Goal: Check status: Check status

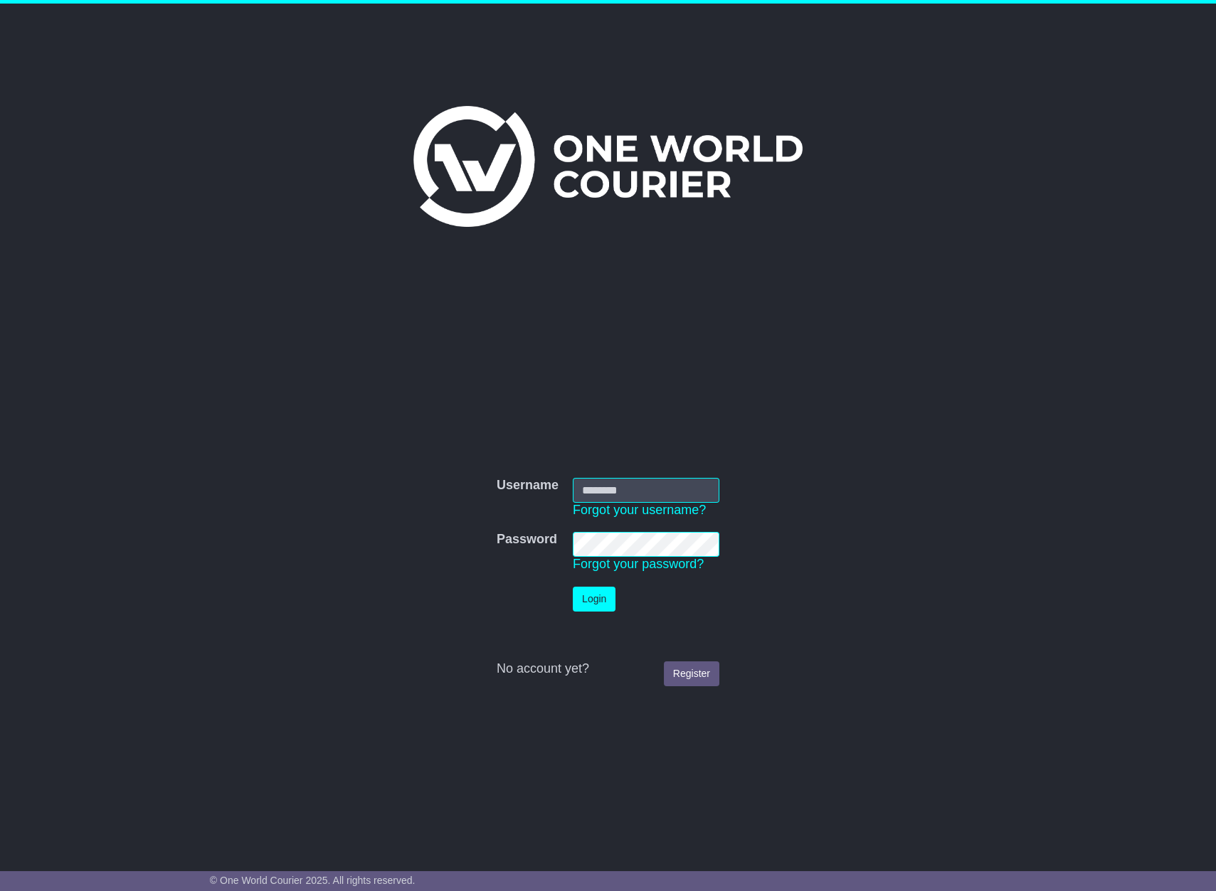
type input "**********"
click at [592, 609] on button "Login" at bounding box center [594, 599] width 43 height 25
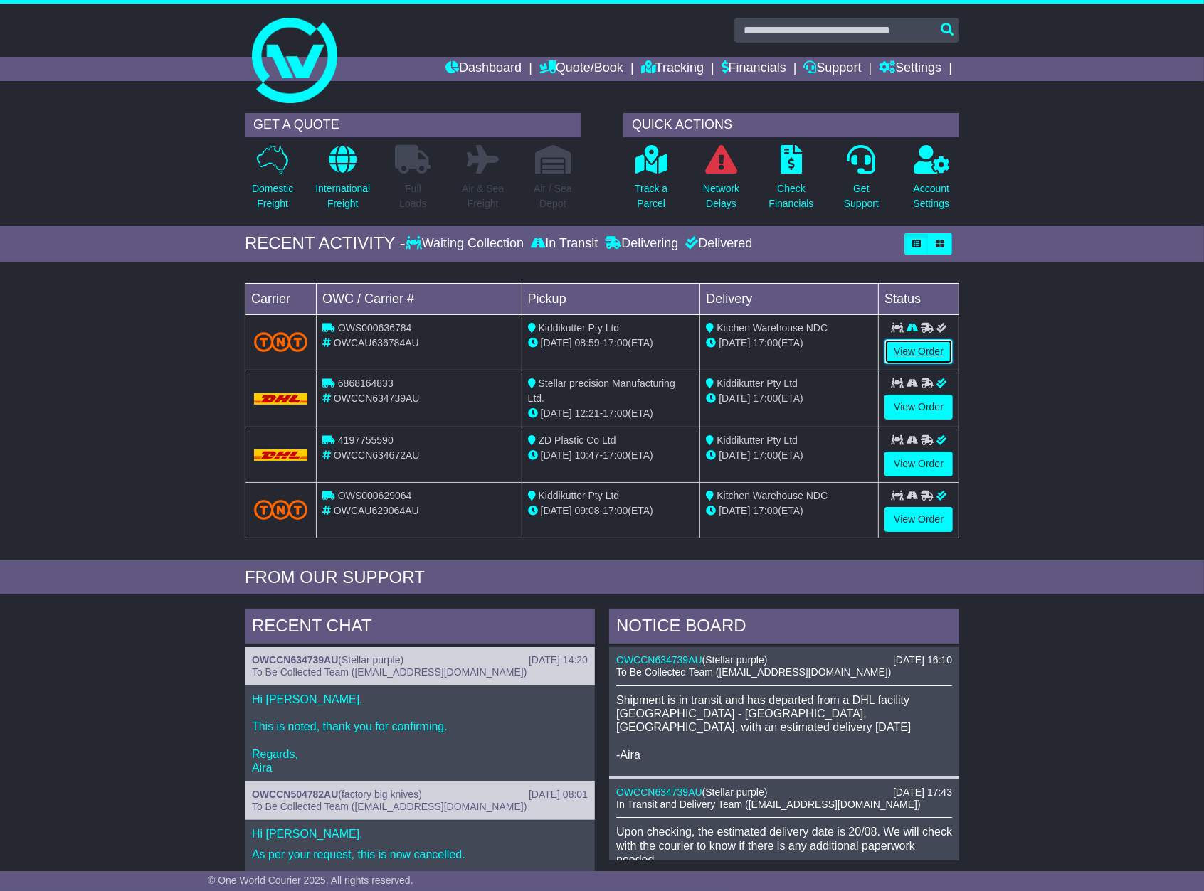
click at [930, 349] on link "View Order" at bounding box center [918, 351] width 68 height 25
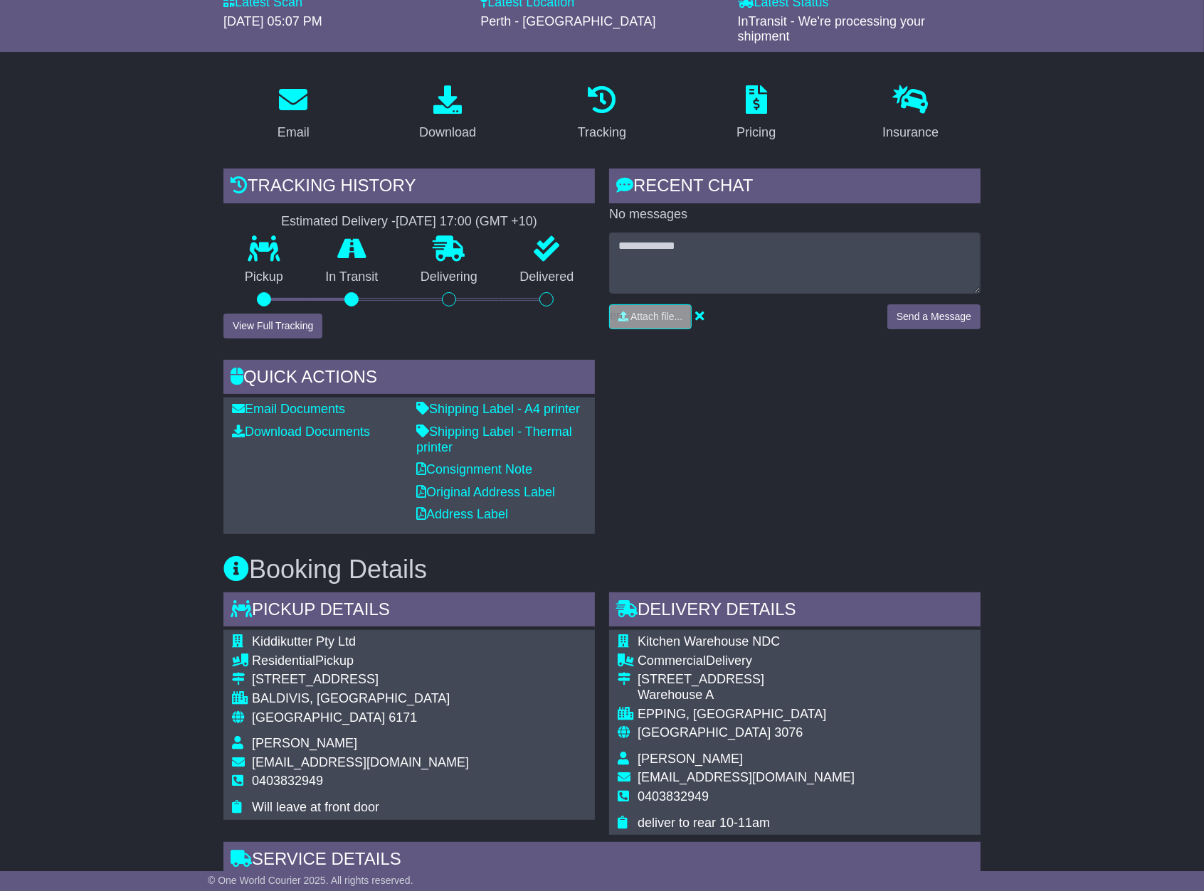
scroll to position [59, 0]
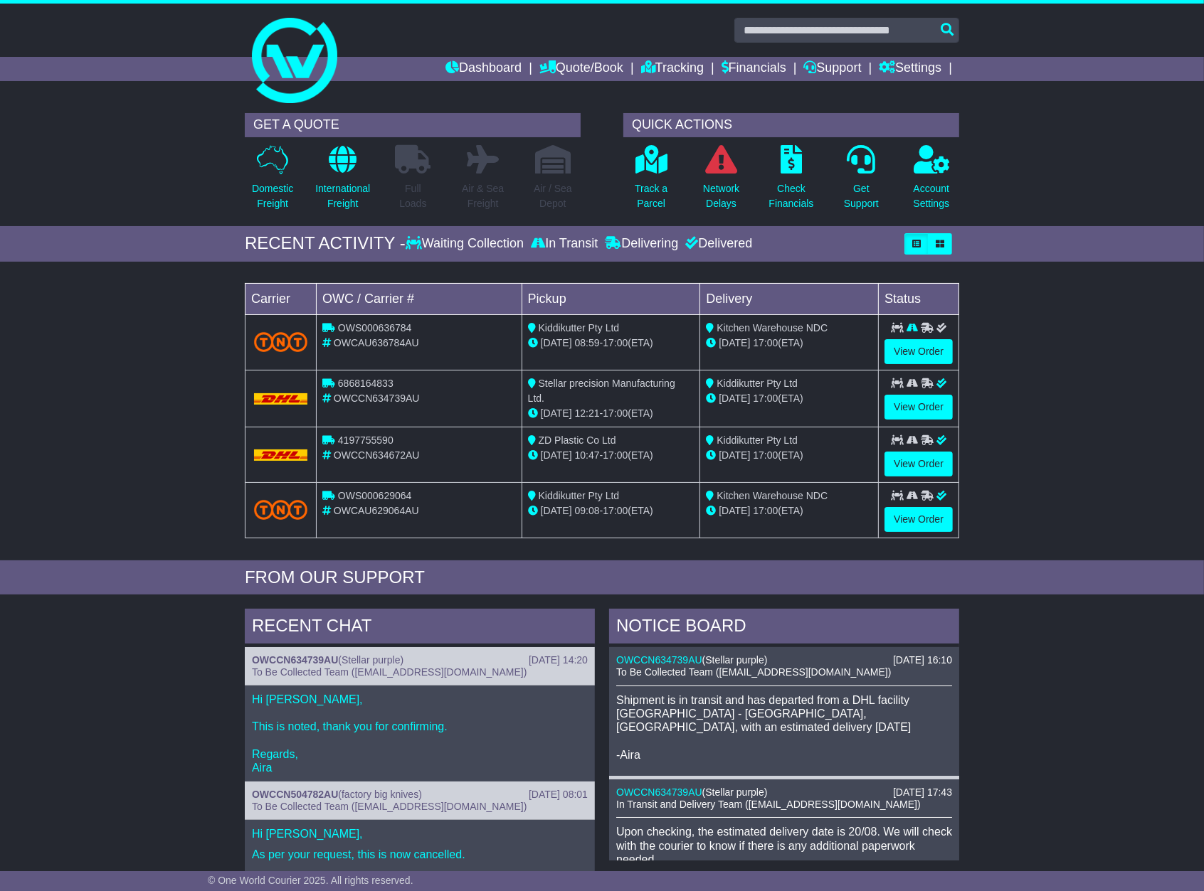
click at [726, 243] on div "Delivered" at bounding box center [716, 244] width 70 height 16
click at [690, 237] on div "Delivered" at bounding box center [716, 244] width 70 height 16
click at [940, 243] on icon "button" at bounding box center [939, 244] width 9 height 9
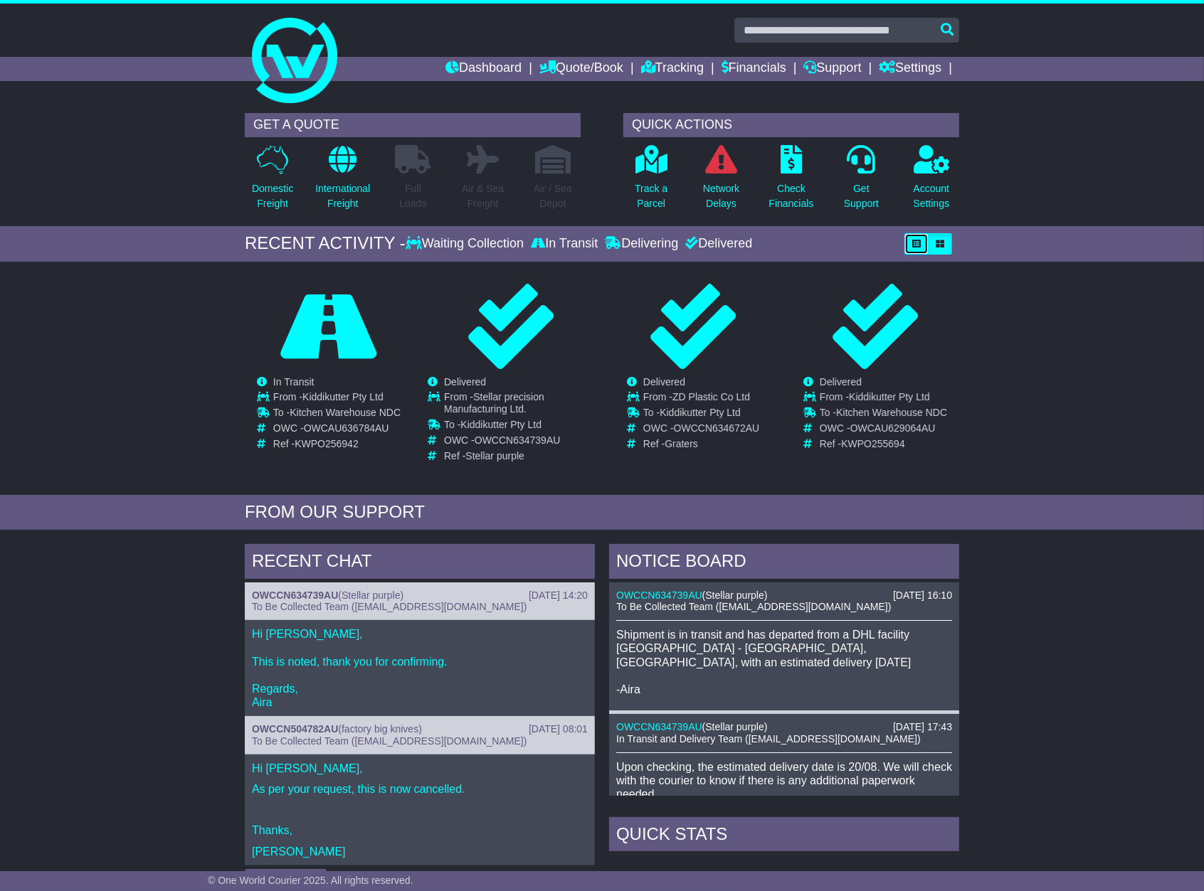
click at [919, 242] on icon "button" at bounding box center [916, 244] width 9 height 9
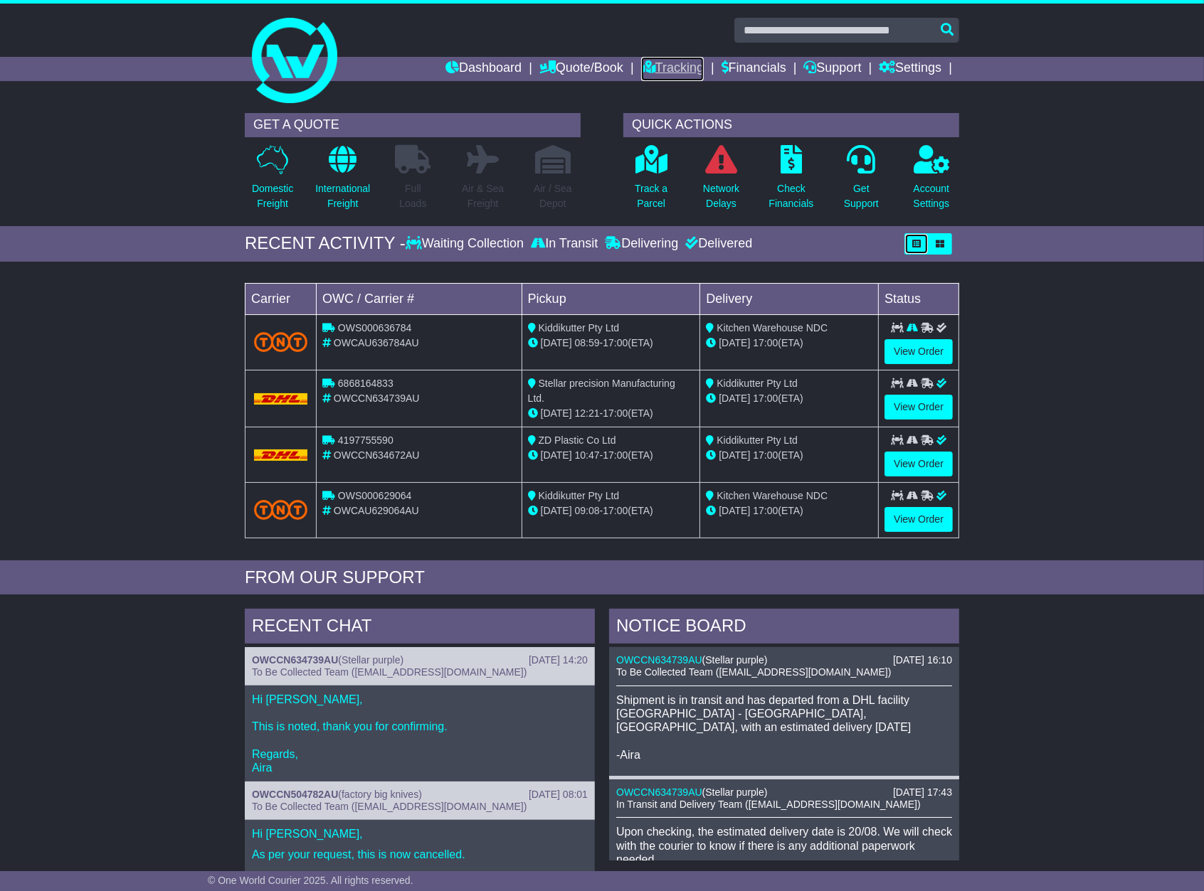
click at [694, 67] on link "Tracking" at bounding box center [672, 69] width 63 height 24
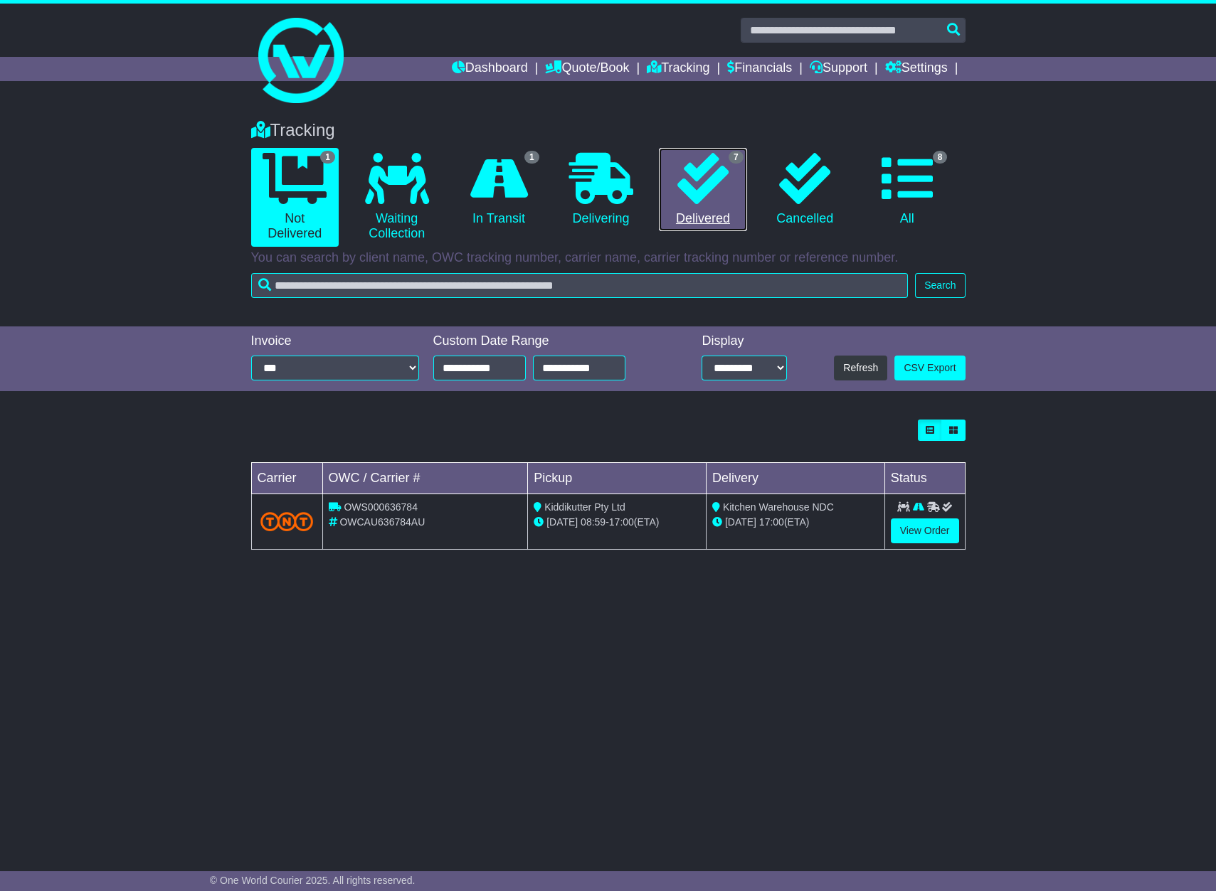
click at [697, 198] on icon at bounding box center [702, 178] width 51 height 51
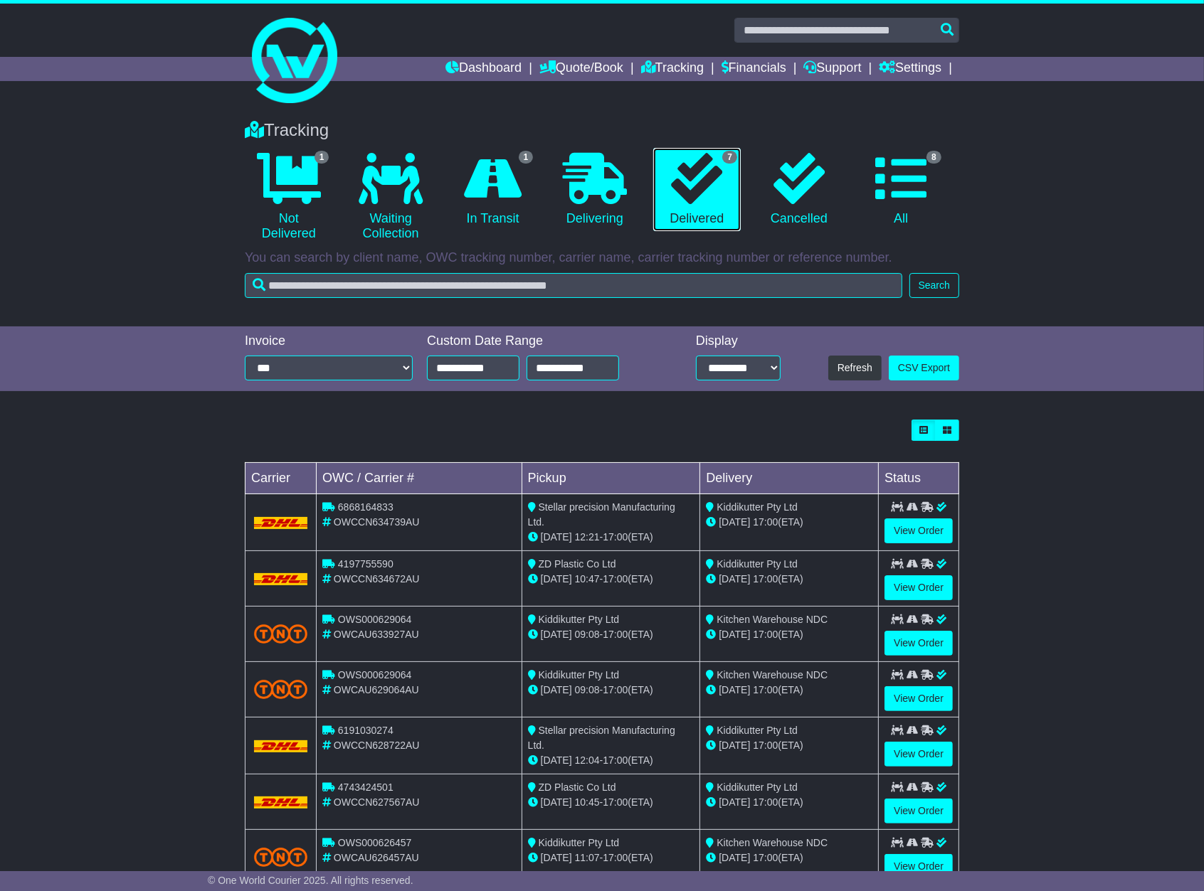
scroll to position [41, 0]
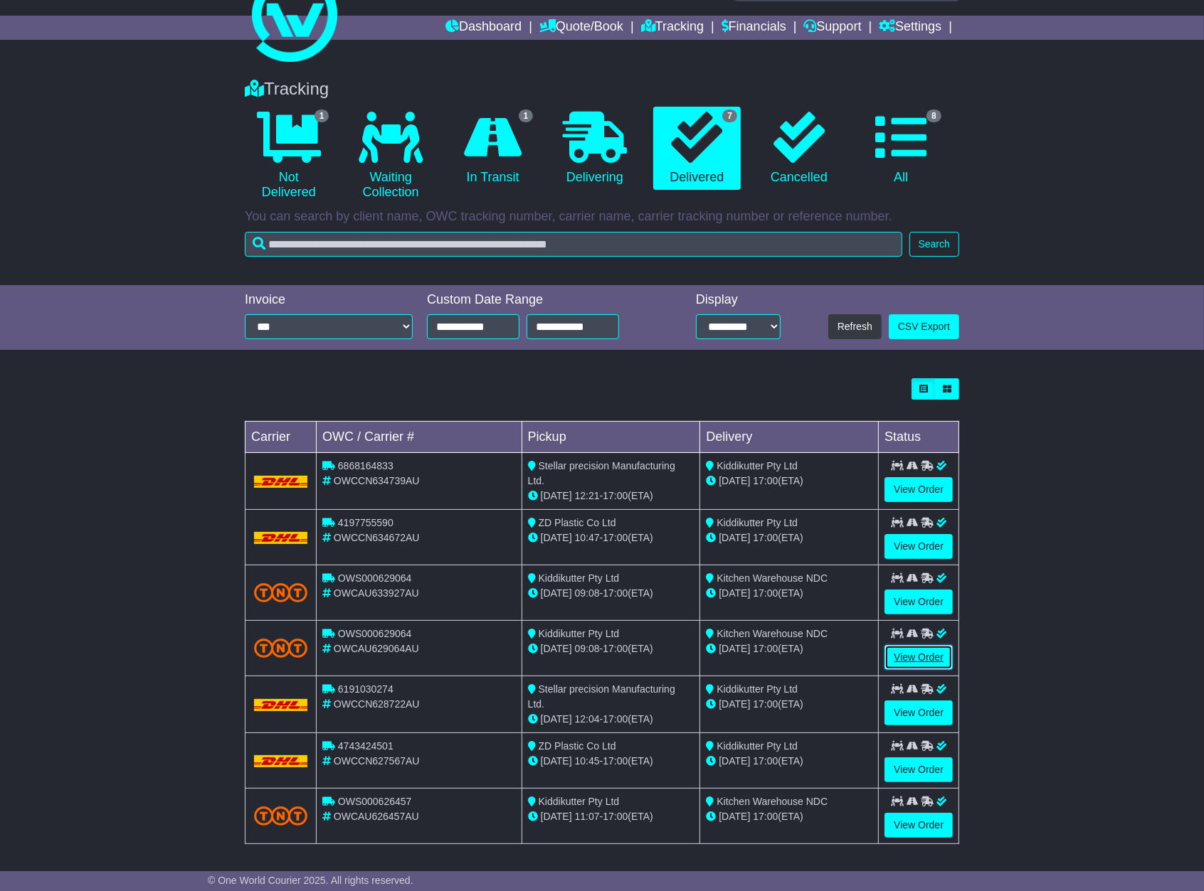
click at [924, 654] on link "View Order" at bounding box center [918, 657] width 68 height 25
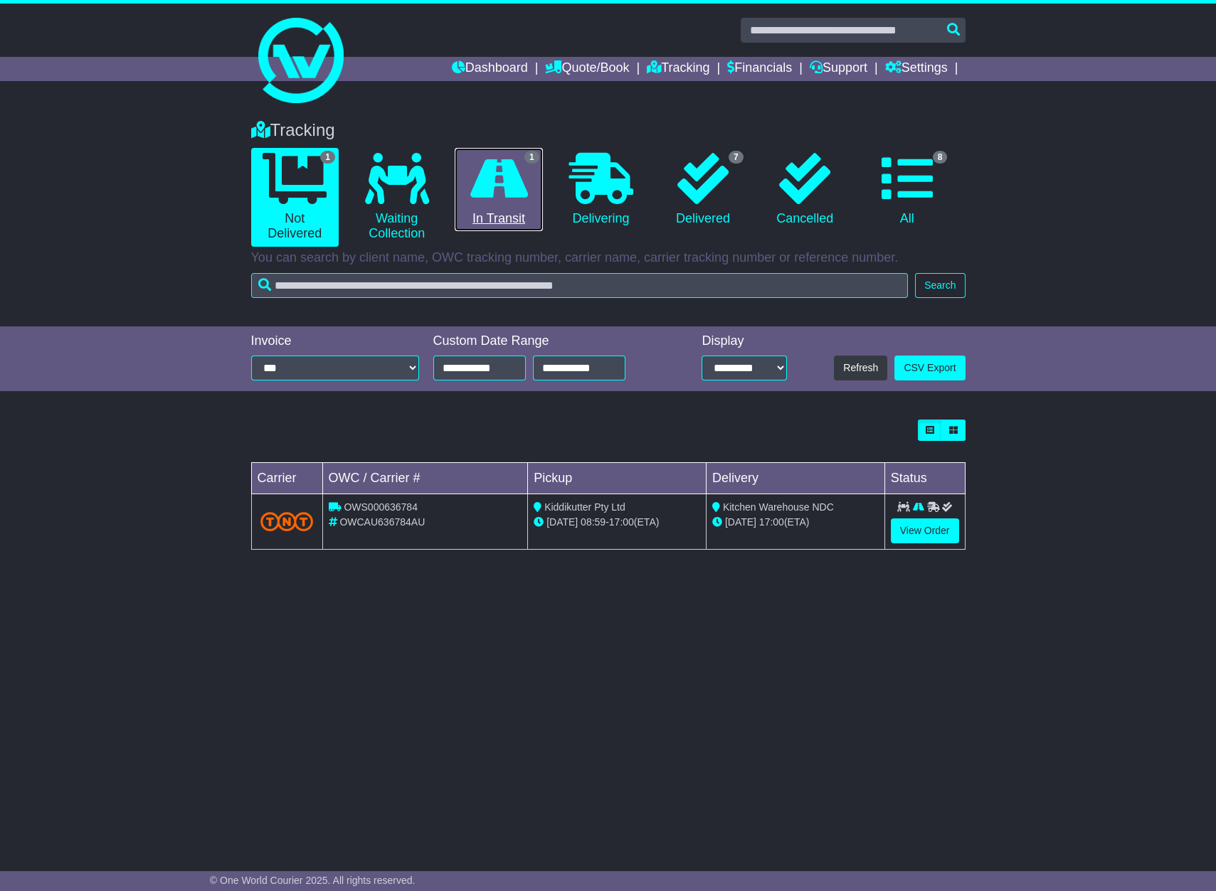
click at [509, 184] on icon at bounding box center [499, 178] width 58 height 51
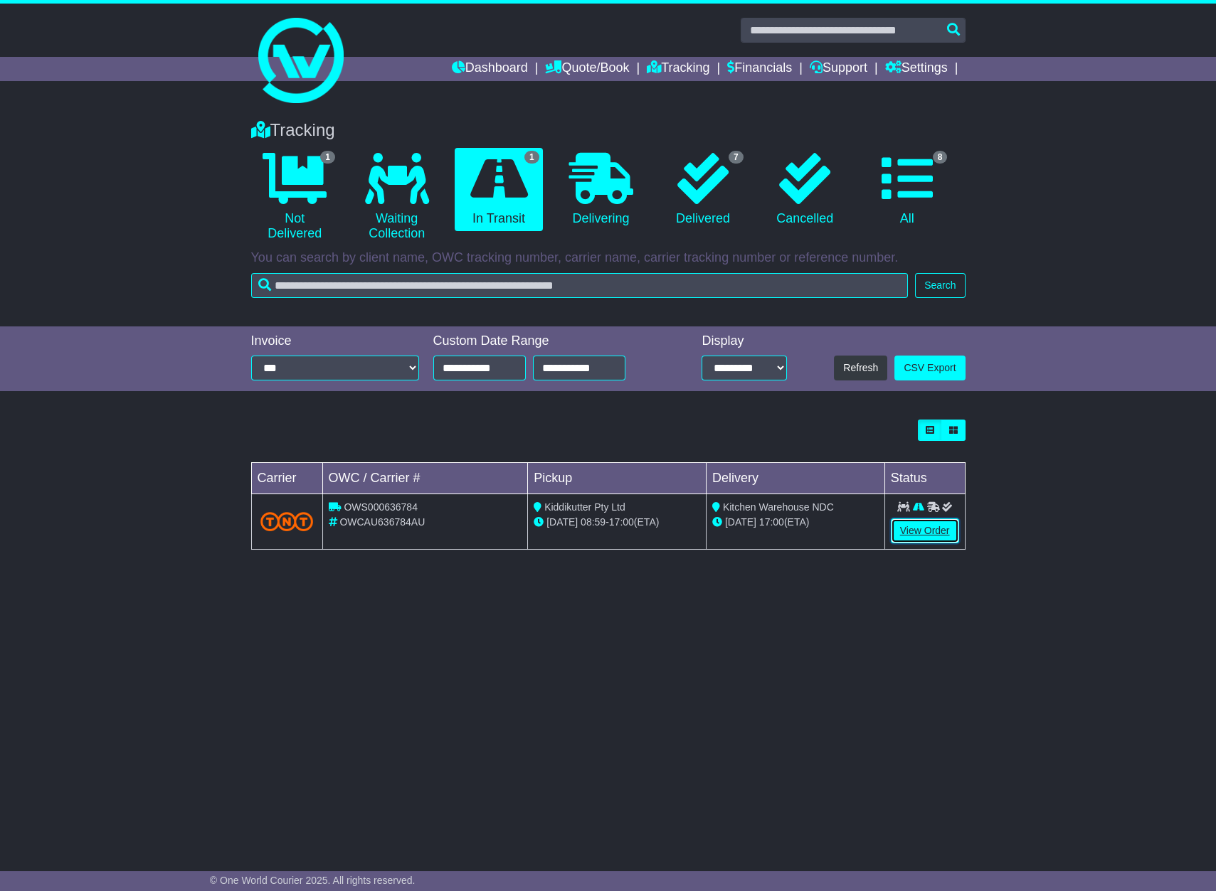
click at [929, 528] on link "View Order" at bounding box center [925, 531] width 68 height 25
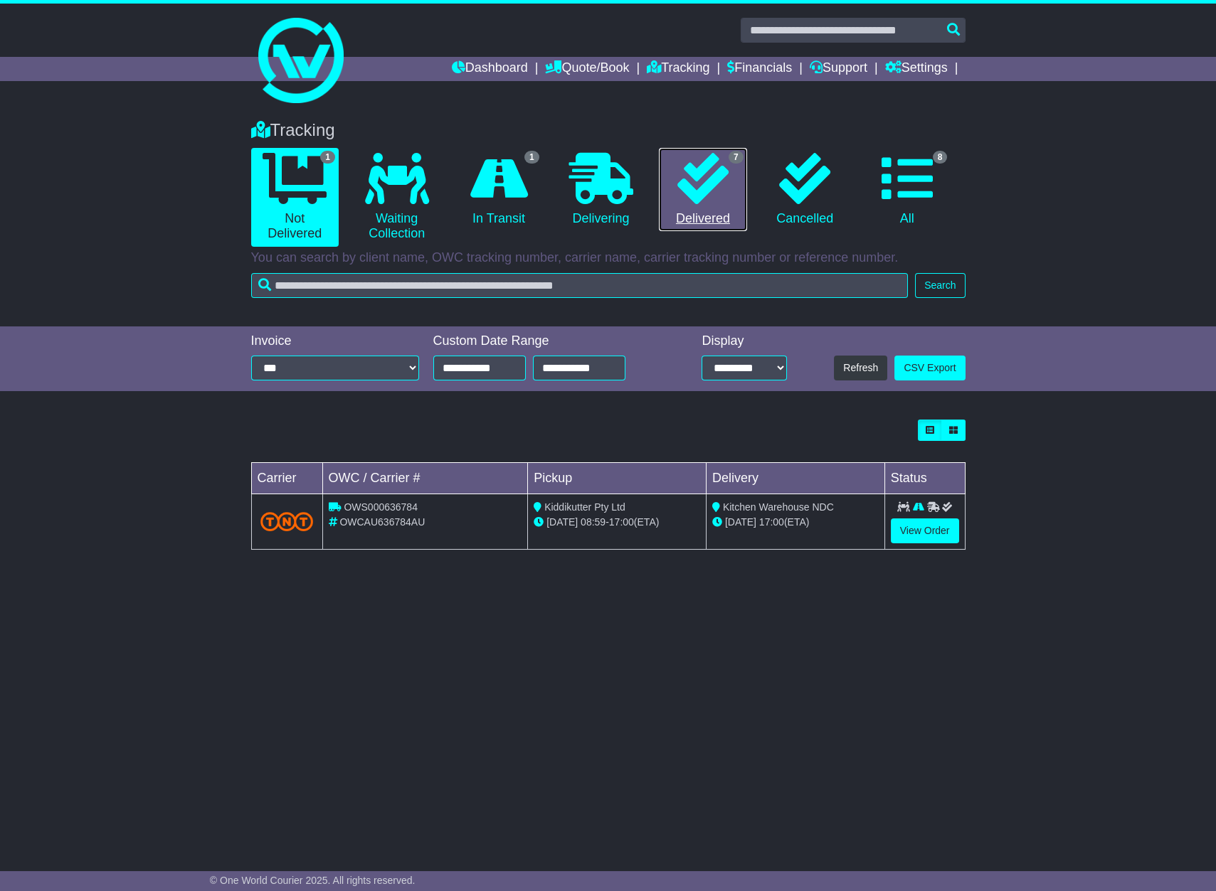
click at [692, 200] on icon at bounding box center [702, 178] width 51 height 51
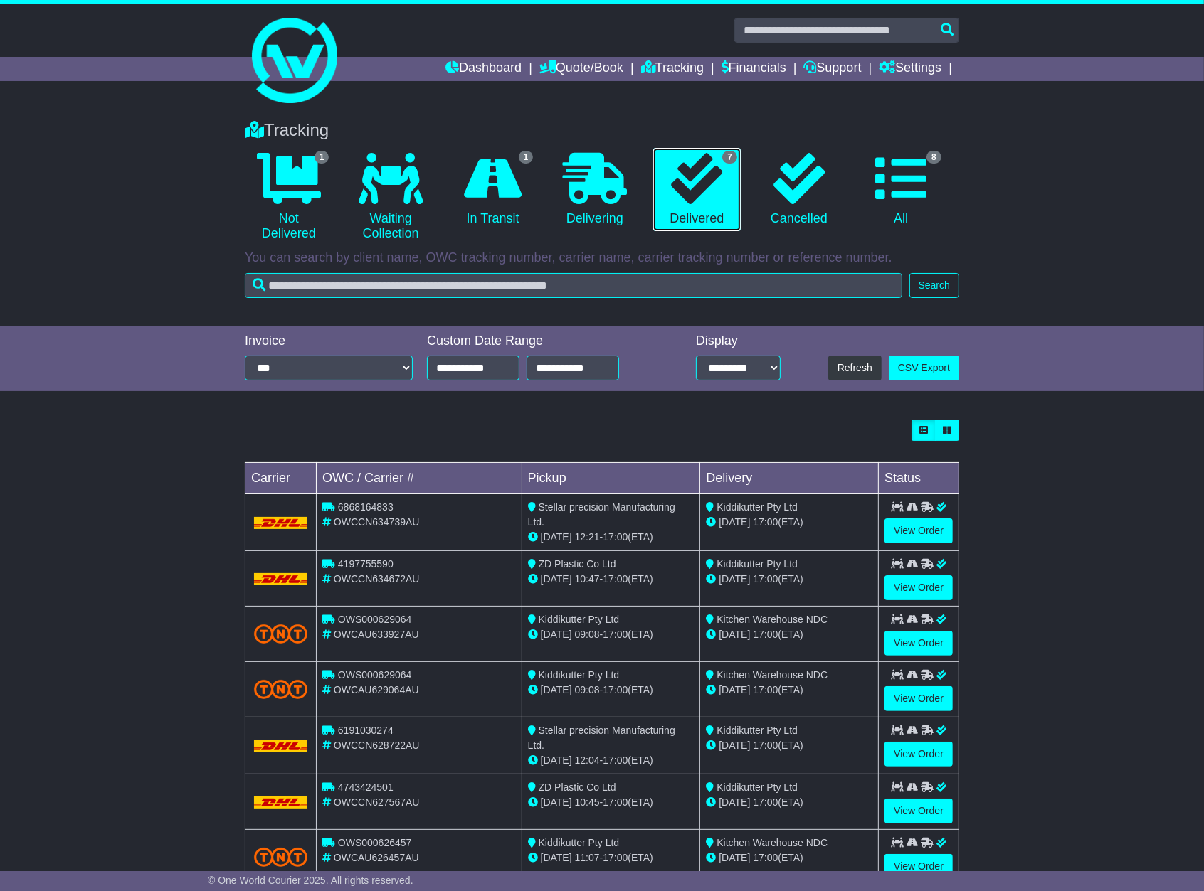
scroll to position [41, 0]
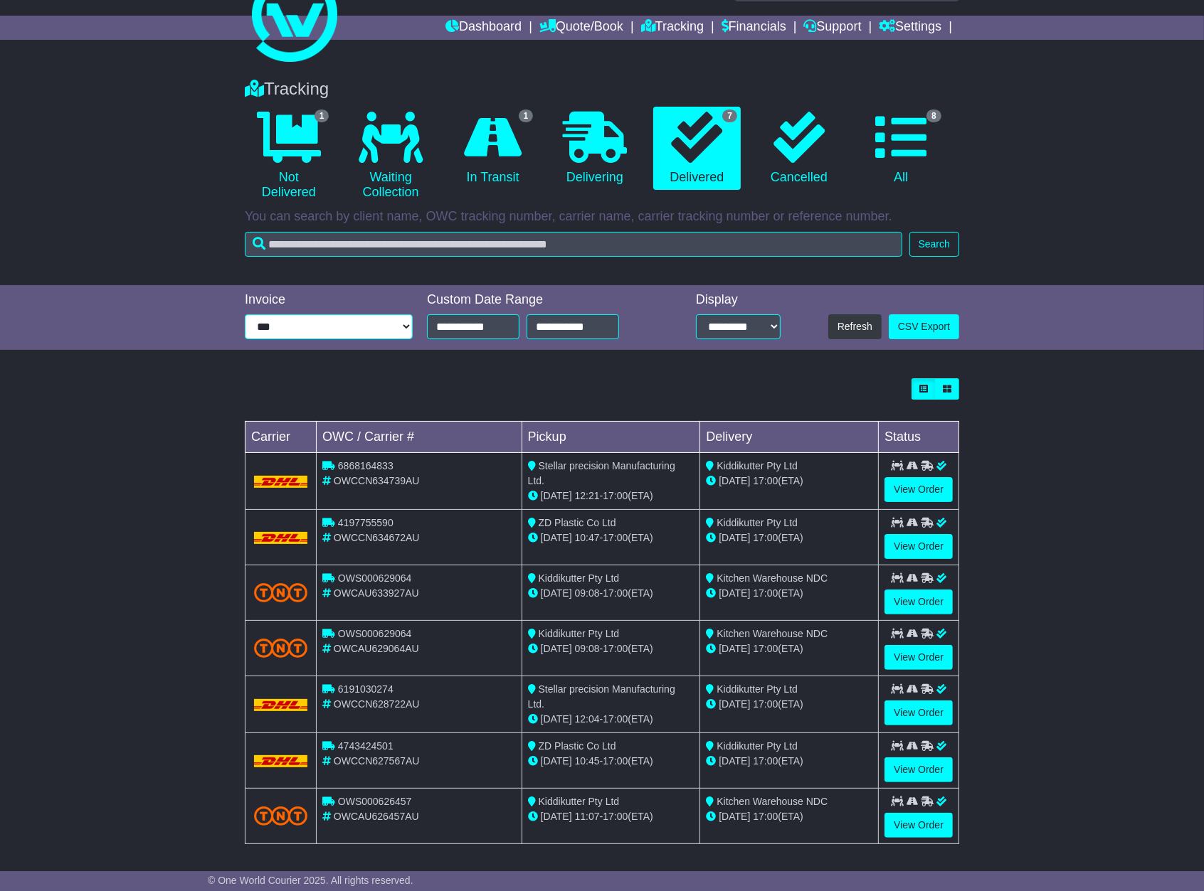
click at [406, 327] on select "**********" at bounding box center [329, 326] width 168 height 25
click at [908, 600] on link "View Order" at bounding box center [918, 602] width 68 height 25
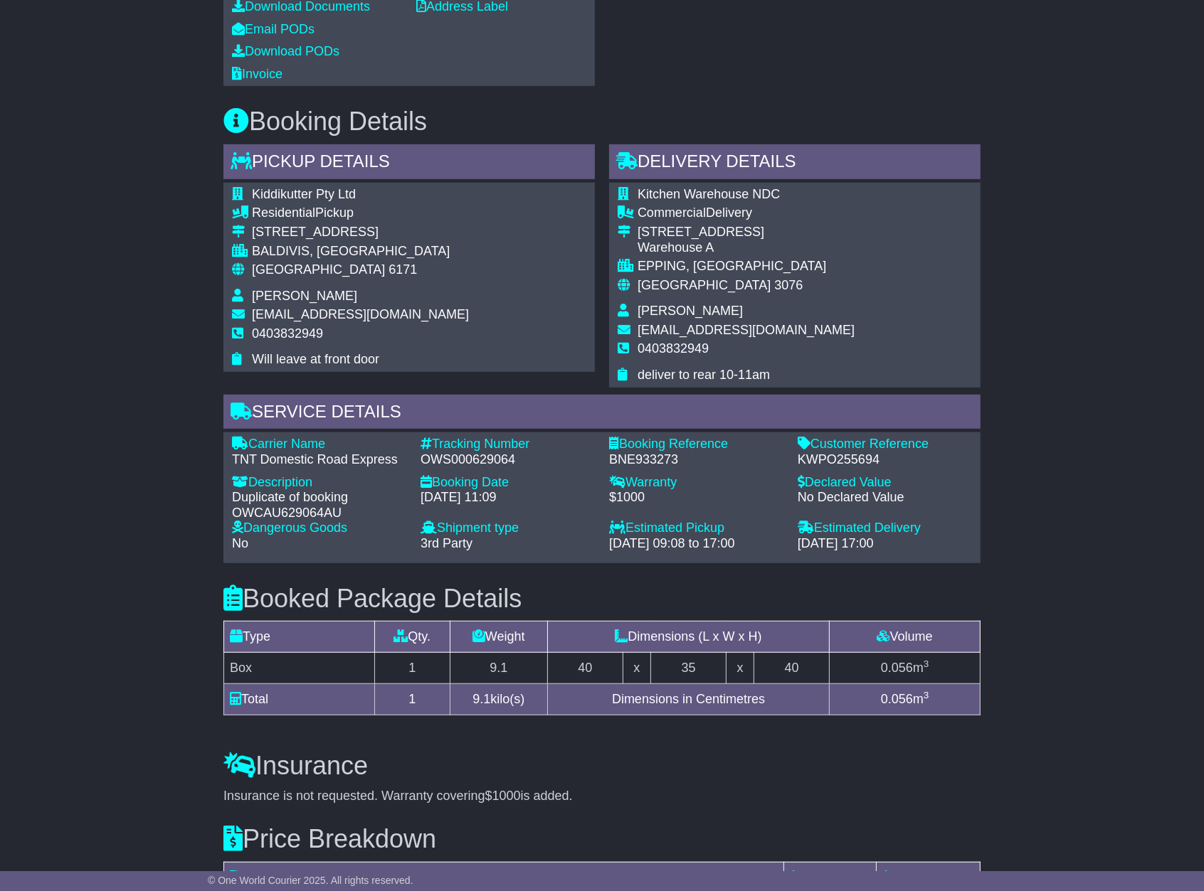
scroll to position [632, 0]
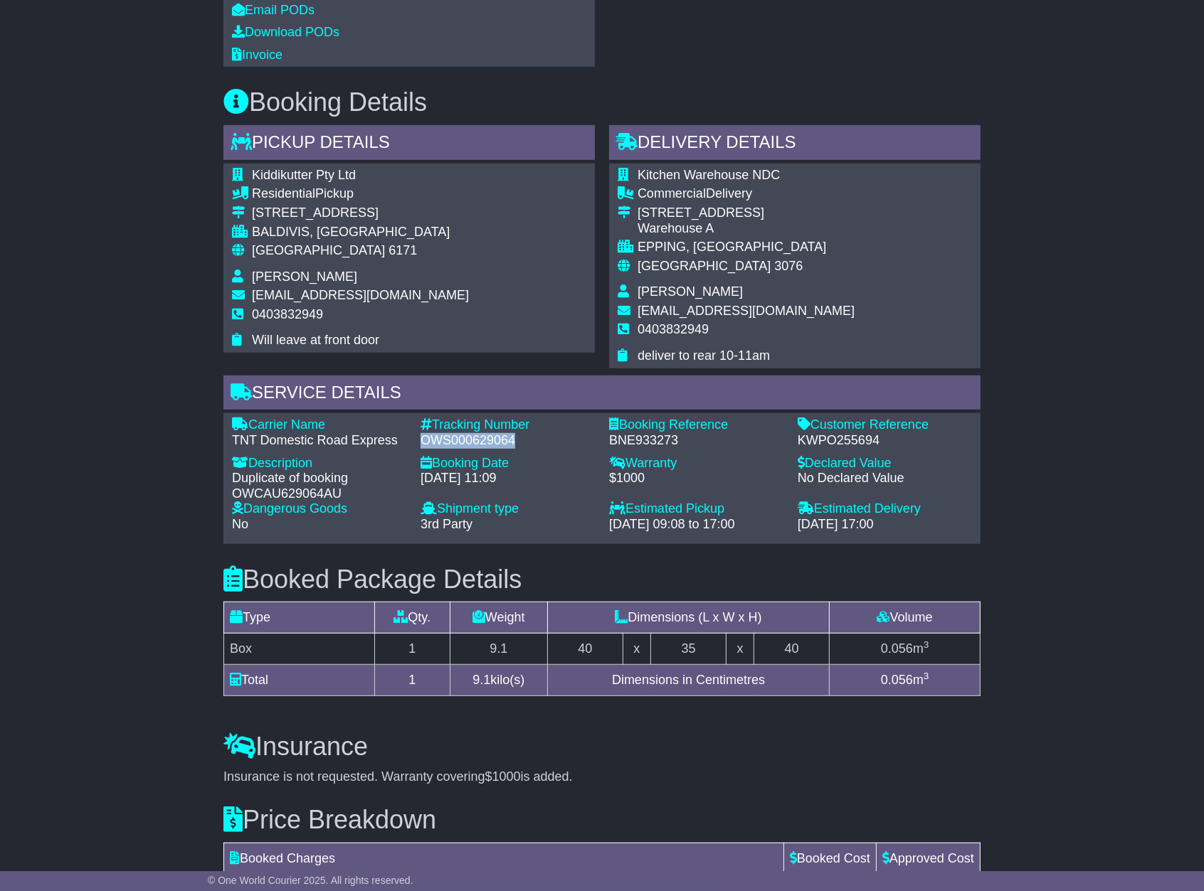
drag, startPoint x: 519, startPoint y: 497, endPoint x: 418, endPoint y: 498, distance: 100.3
click at [418, 448] on div "Tracking Number - OWS000629064" at bounding box center [507, 433] width 188 height 31
copy div "OWS000629064"
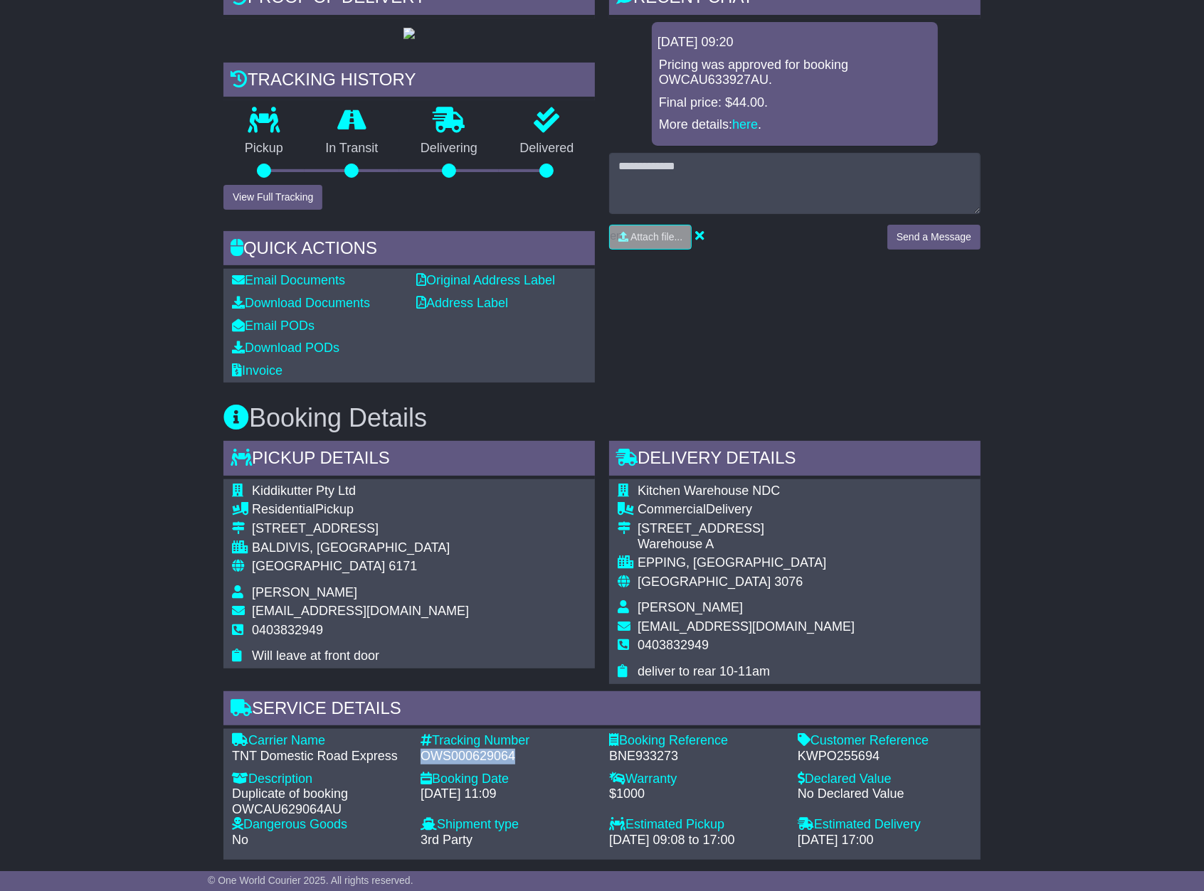
scroll to position [198, 0]
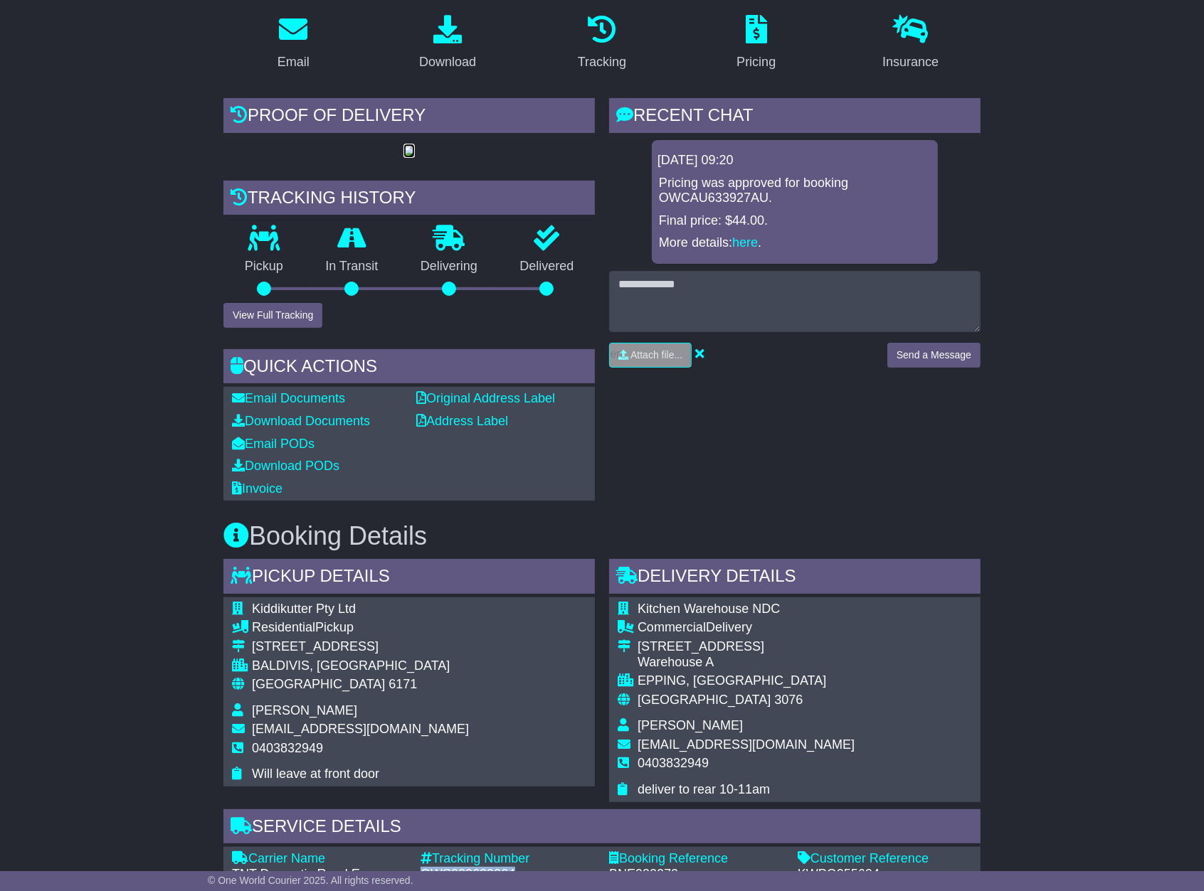
click at [403, 157] on img at bounding box center [408, 151] width 11 height 11
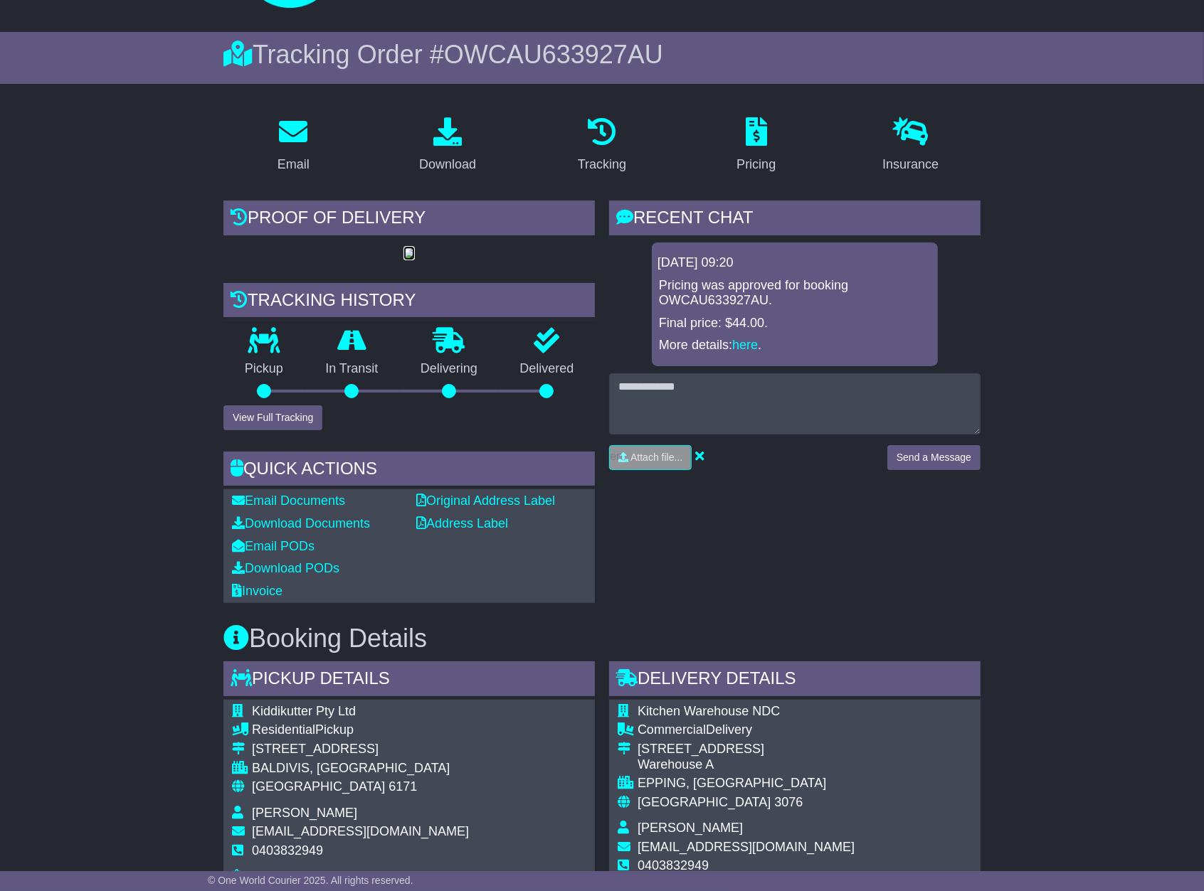
scroll to position [0, 0]
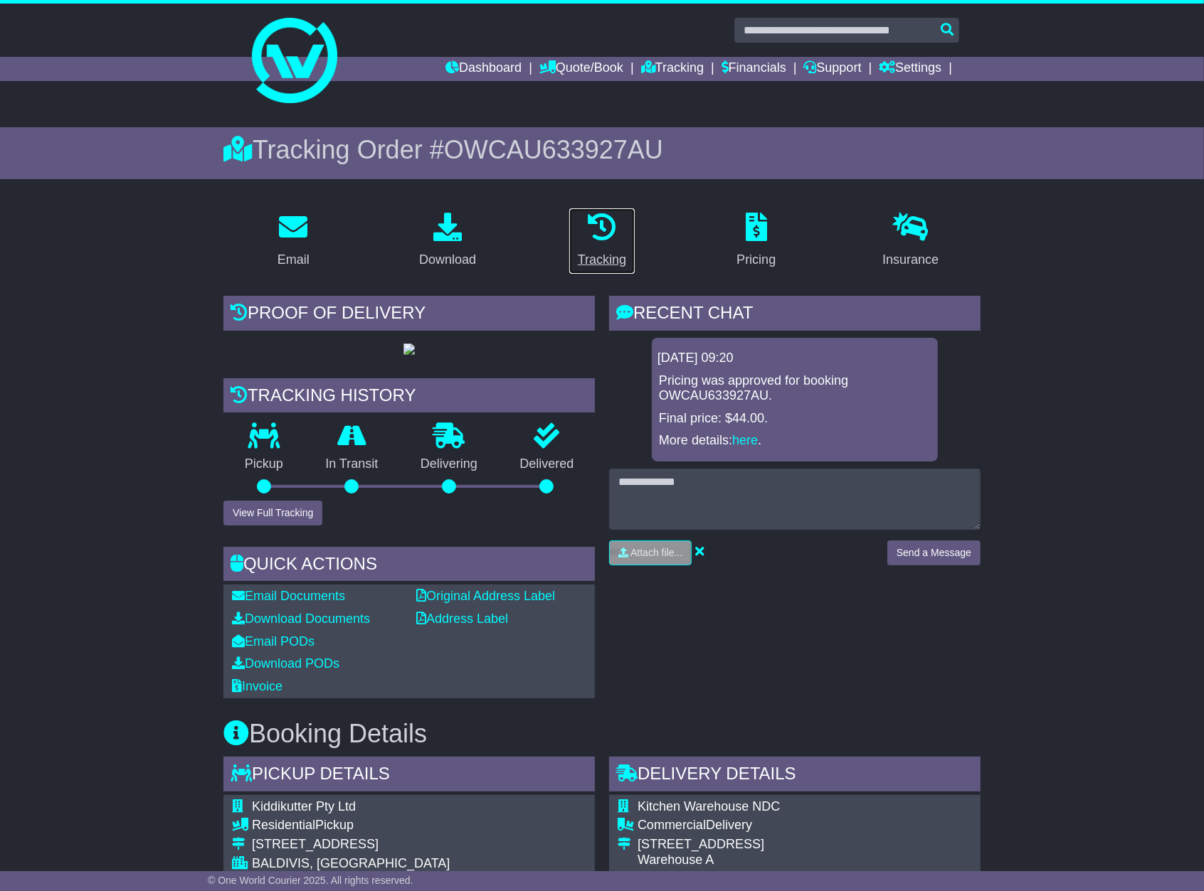
click at [595, 229] on icon at bounding box center [602, 227] width 28 height 28
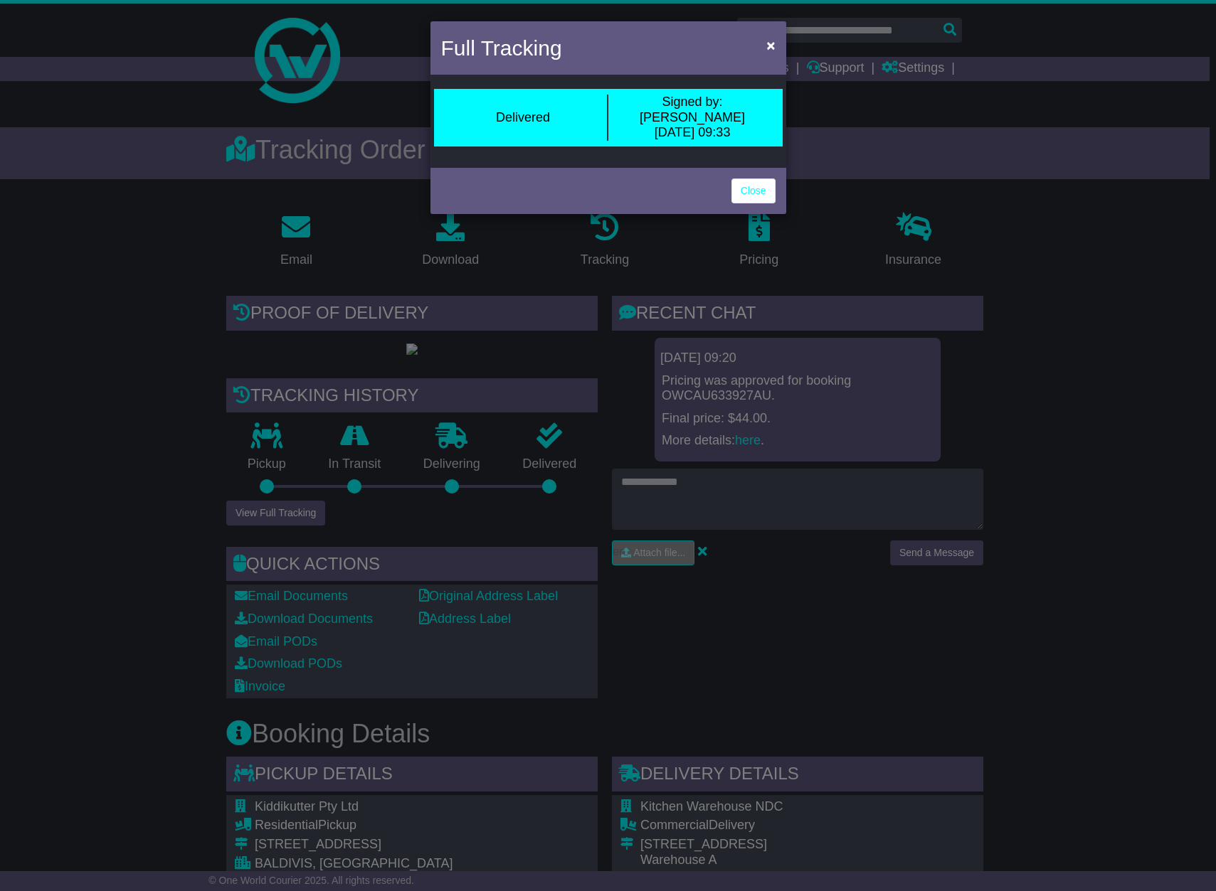
drag, startPoint x: 758, startPoint y: 117, endPoint x: 475, endPoint y: 98, distance: 283.7
click at [475, 98] on div "Delivered Signed by: Sara 06 Aug 2025 09:33" at bounding box center [608, 118] width 349 height 58
copy div "Delivered Signed by: Sara 06 Aug 2025 09:33"
click at [743, 179] on link "Close" at bounding box center [753, 191] width 44 height 25
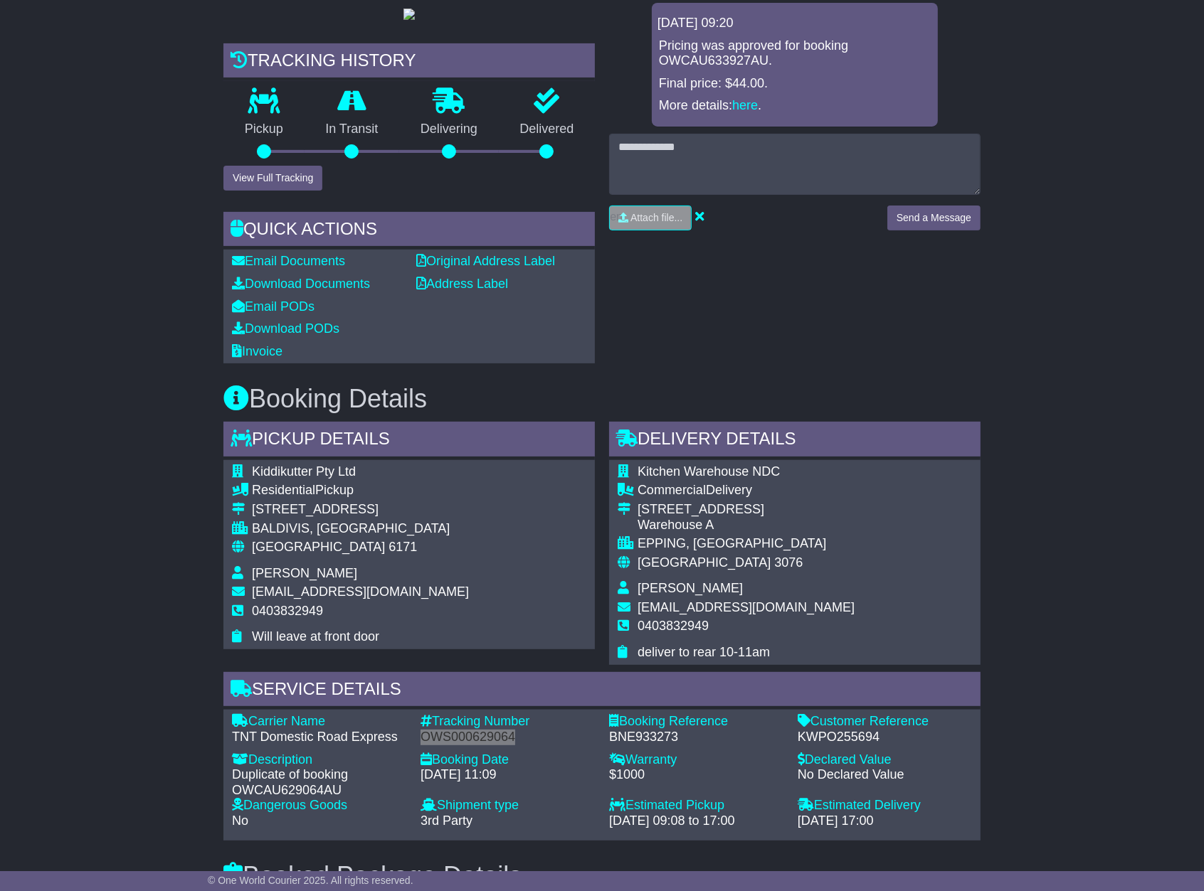
scroll to position [494, 0]
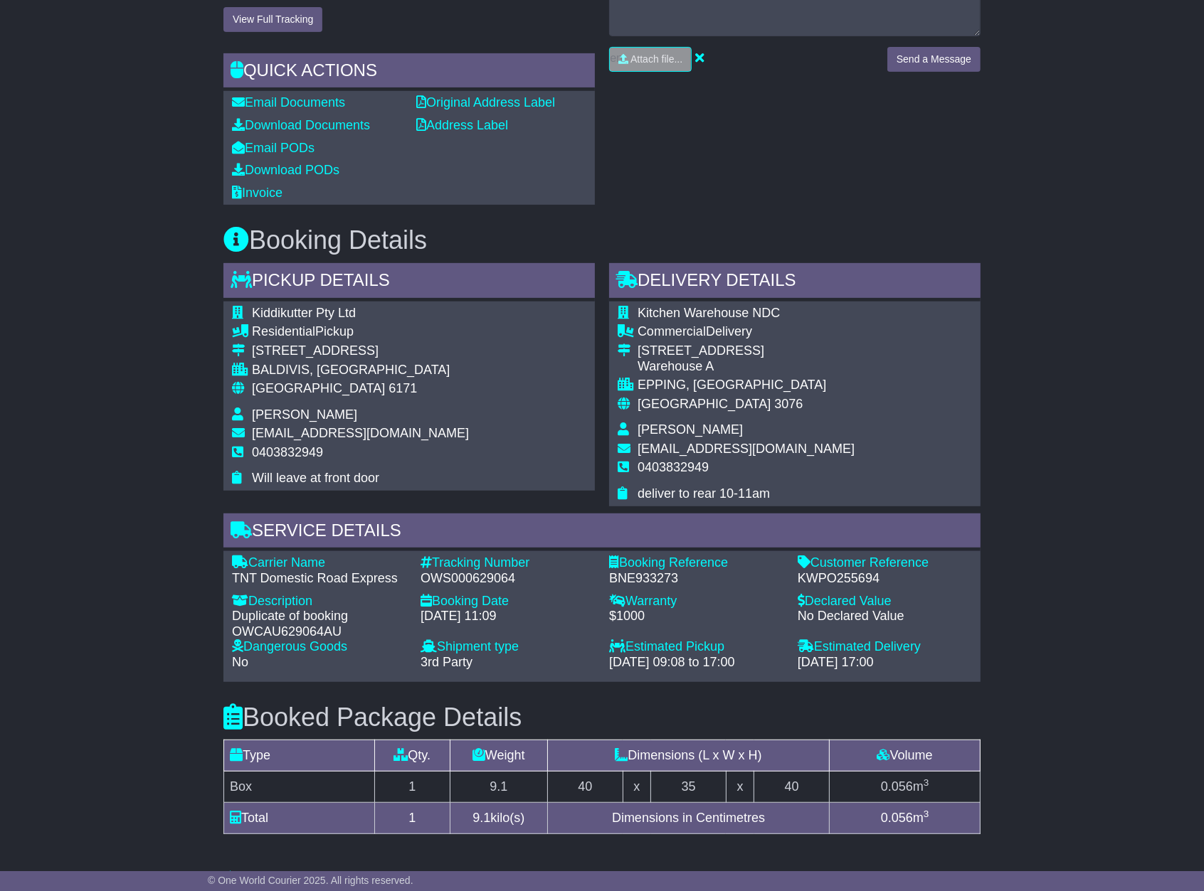
click at [882, 587] on div "KWPO255694" at bounding box center [884, 579] width 174 height 16
drag, startPoint x: 882, startPoint y: 638, endPoint x: 817, endPoint y: 629, distance: 65.3
click at [817, 587] on div "KWPO255694" at bounding box center [884, 579] width 174 height 16
copy div "PO255694"
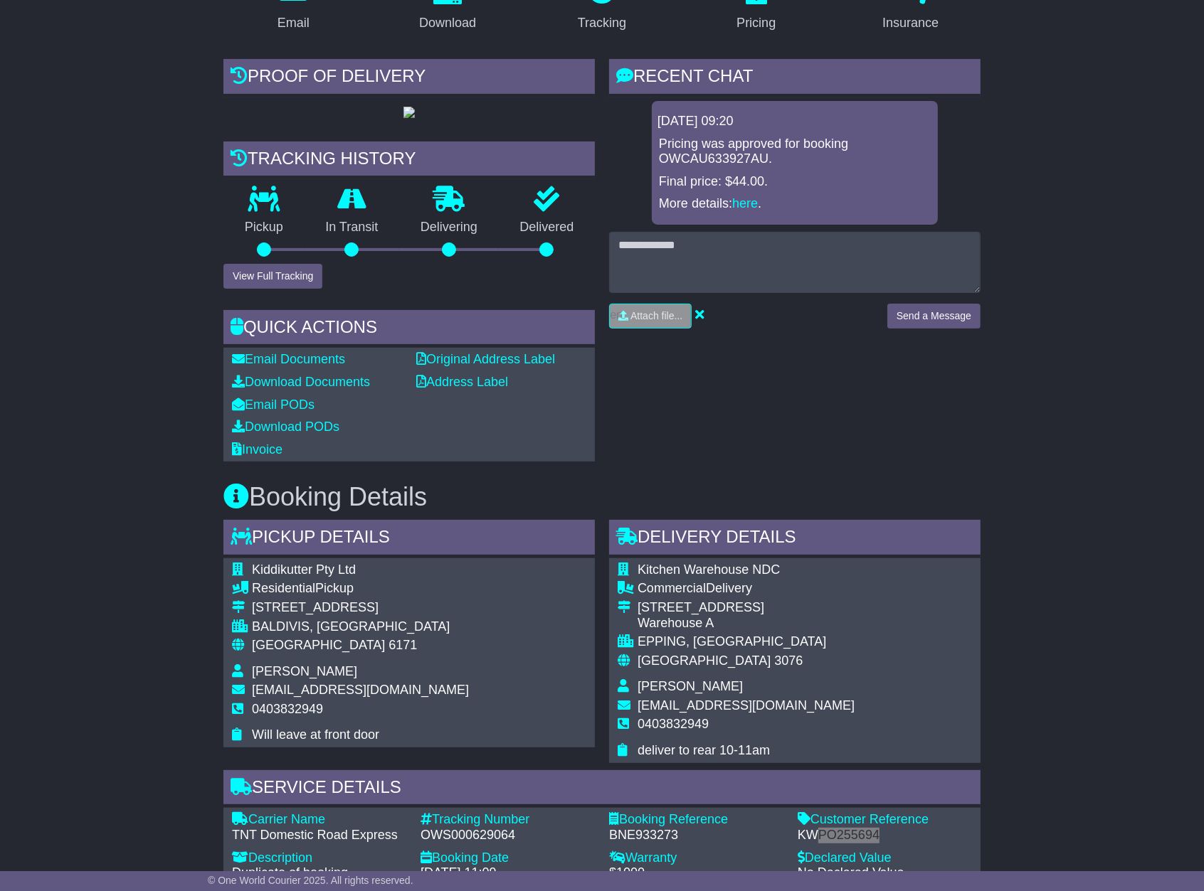
scroll to position [0, 0]
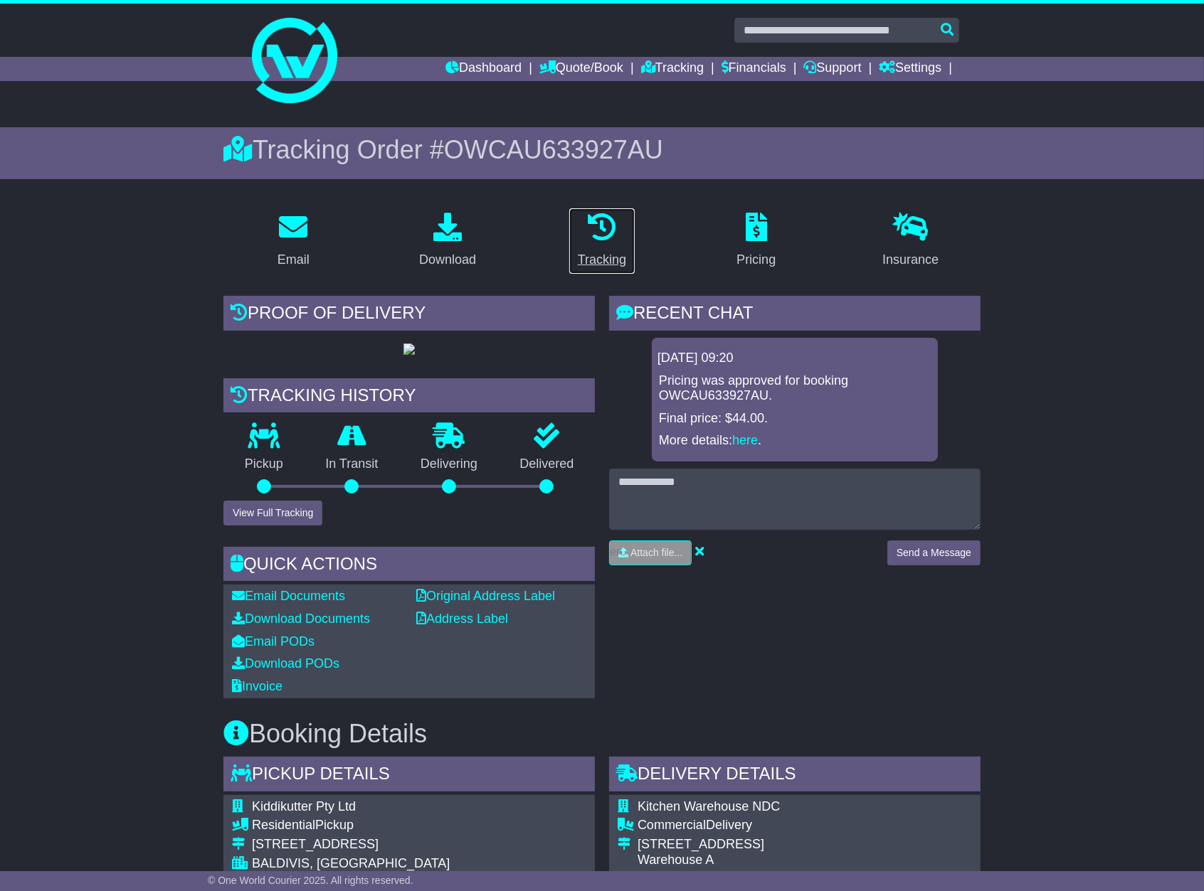
click at [607, 248] on link "Tracking" at bounding box center [601, 241] width 67 height 67
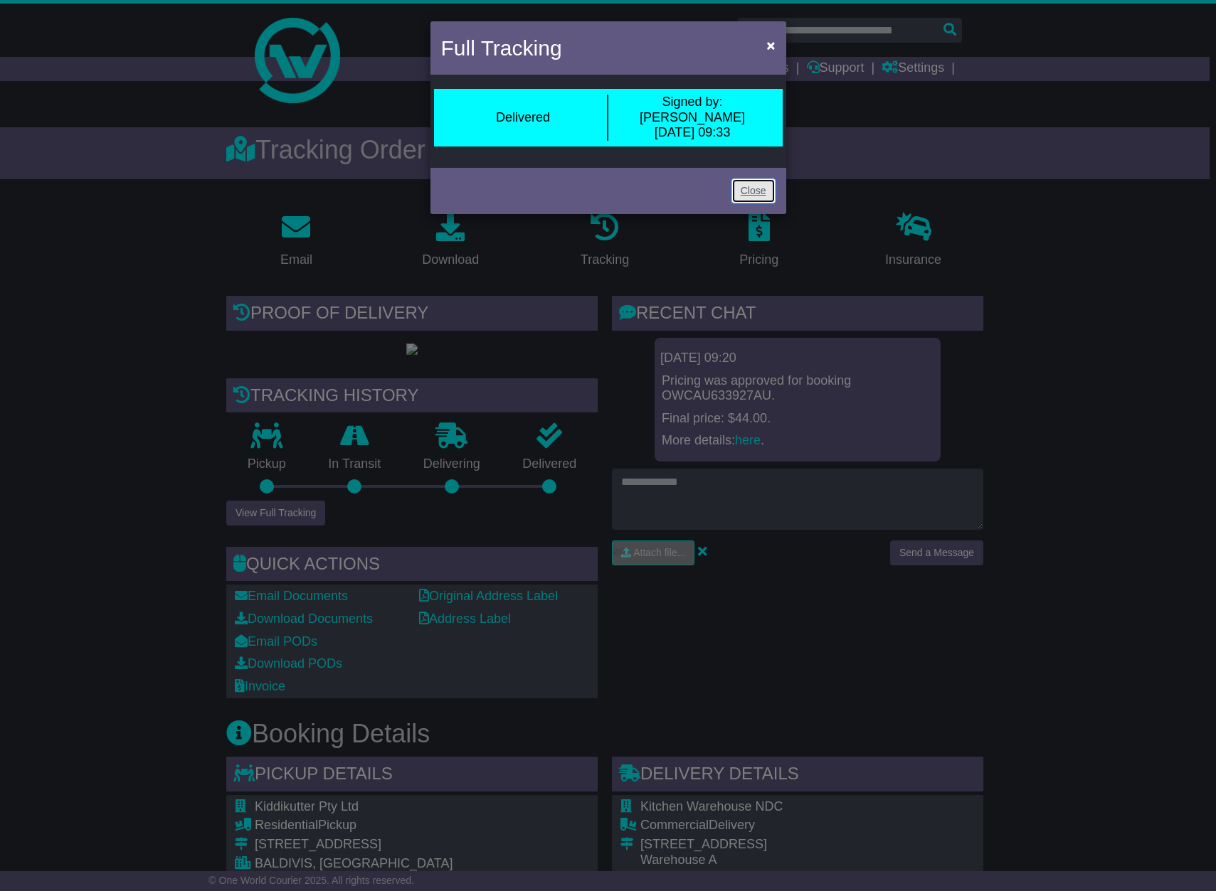
click at [759, 181] on link "Close" at bounding box center [753, 191] width 44 height 25
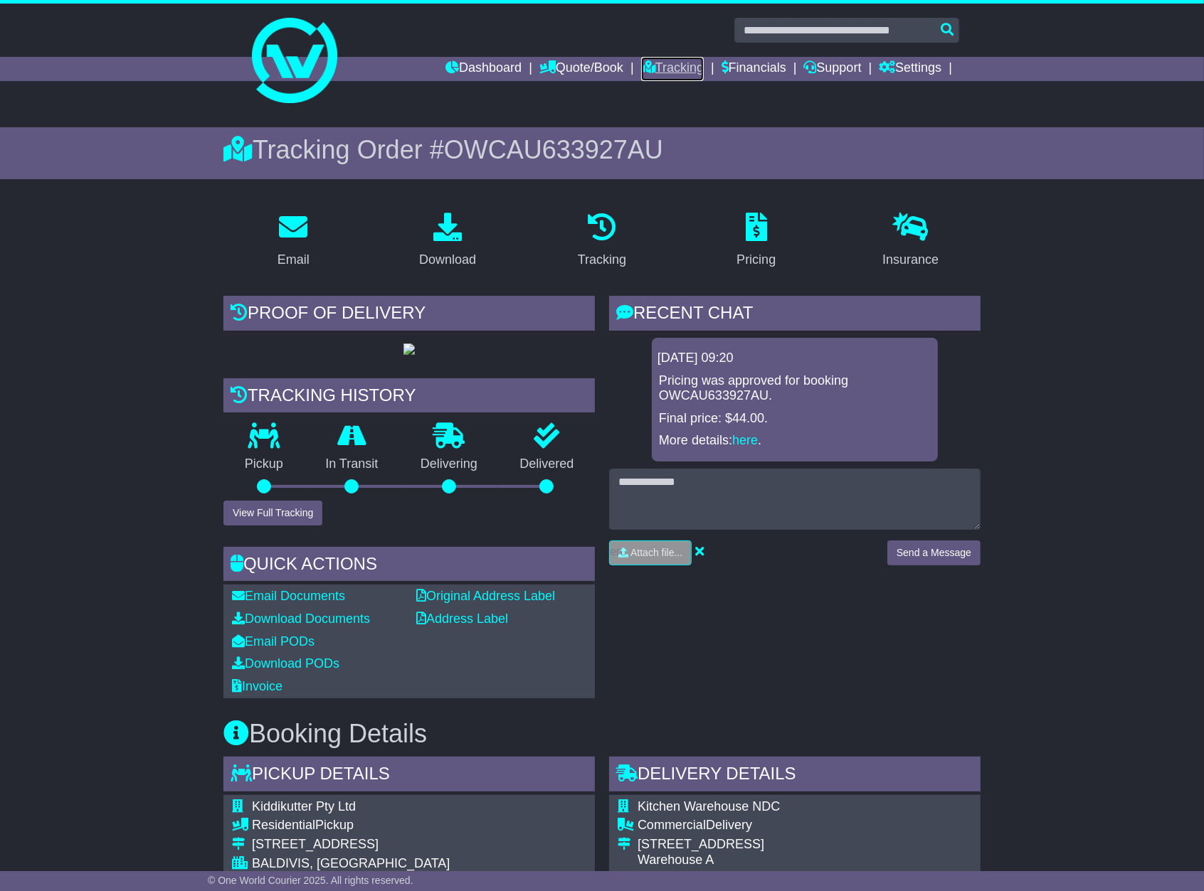
click at [697, 63] on link "Tracking" at bounding box center [672, 69] width 63 height 24
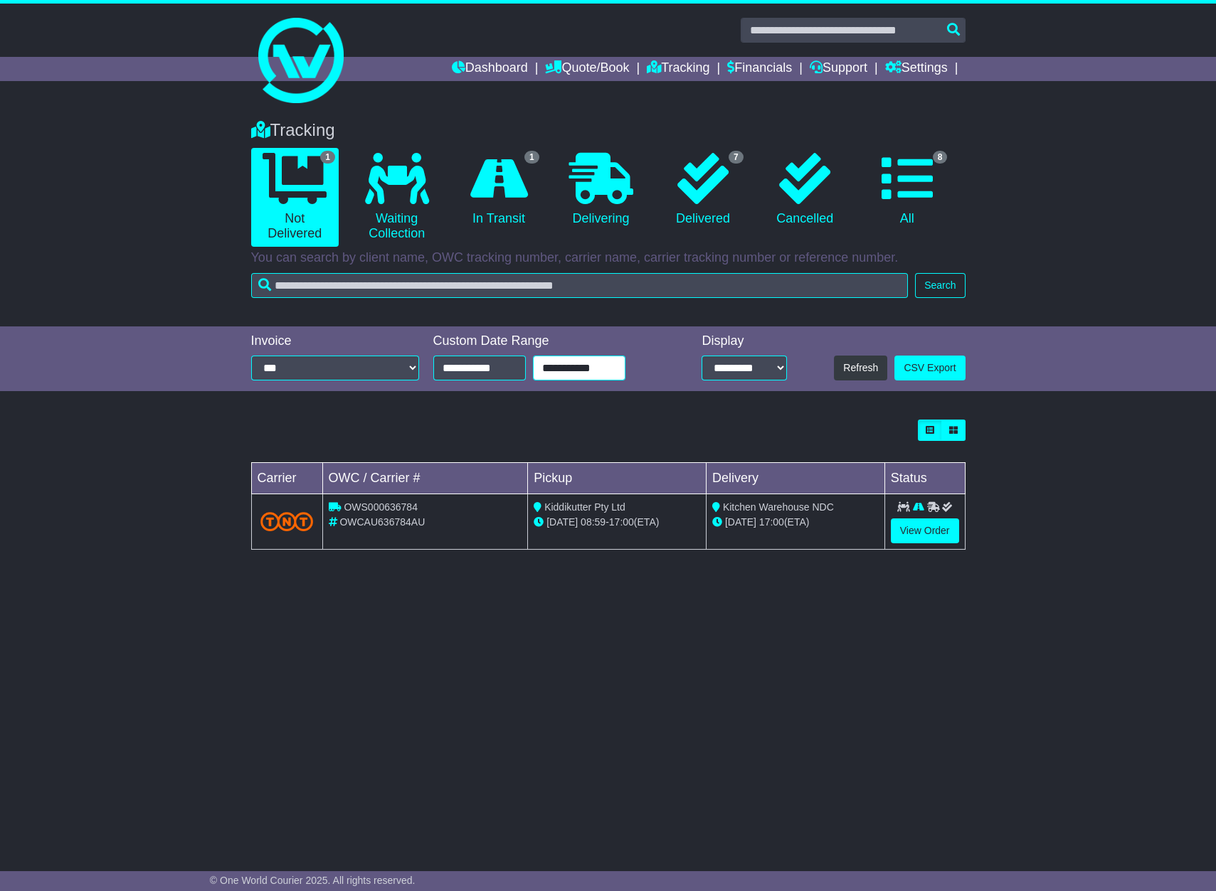
click at [578, 371] on input "**********" at bounding box center [579, 368] width 92 height 25
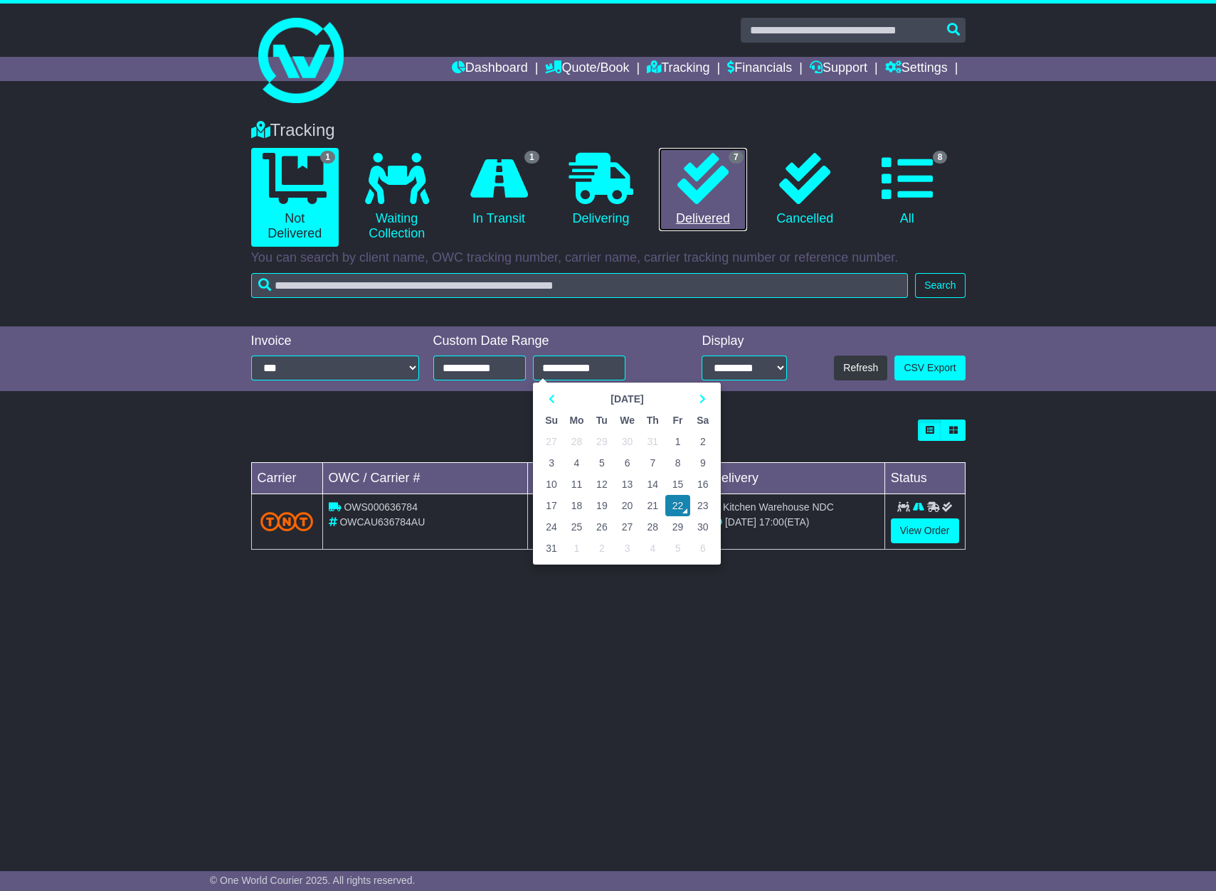
click at [691, 166] on icon at bounding box center [702, 178] width 51 height 51
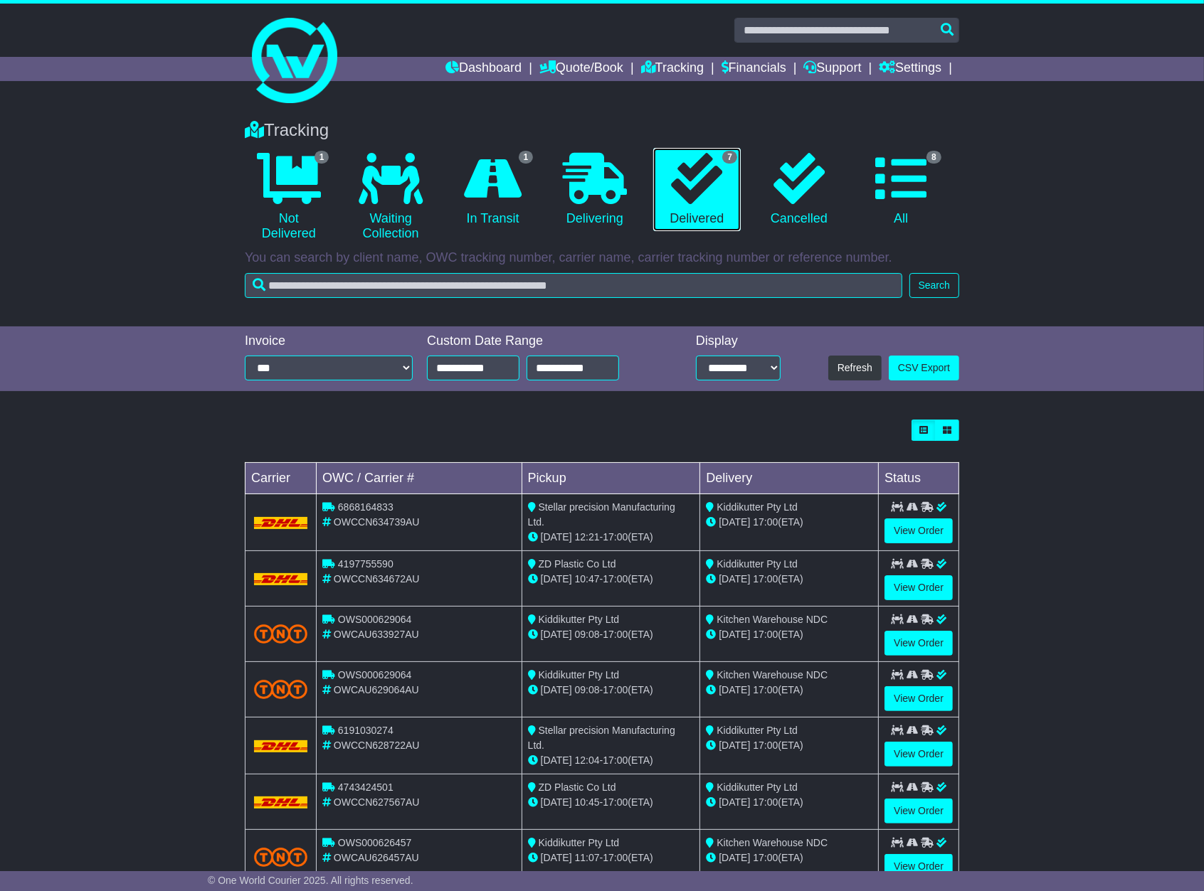
scroll to position [41, 0]
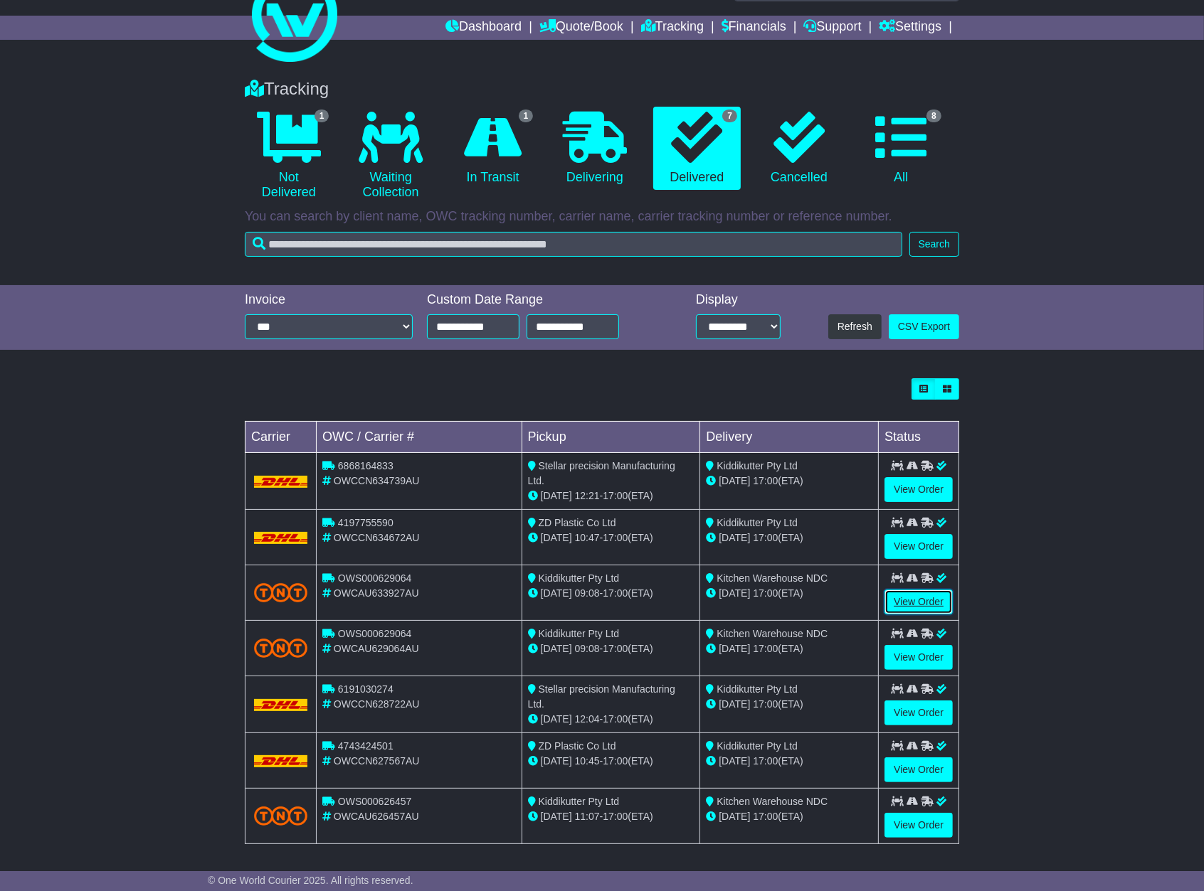
click at [910, 603] on link "View Order" at bounding box center [918, 602] width 68 height 25
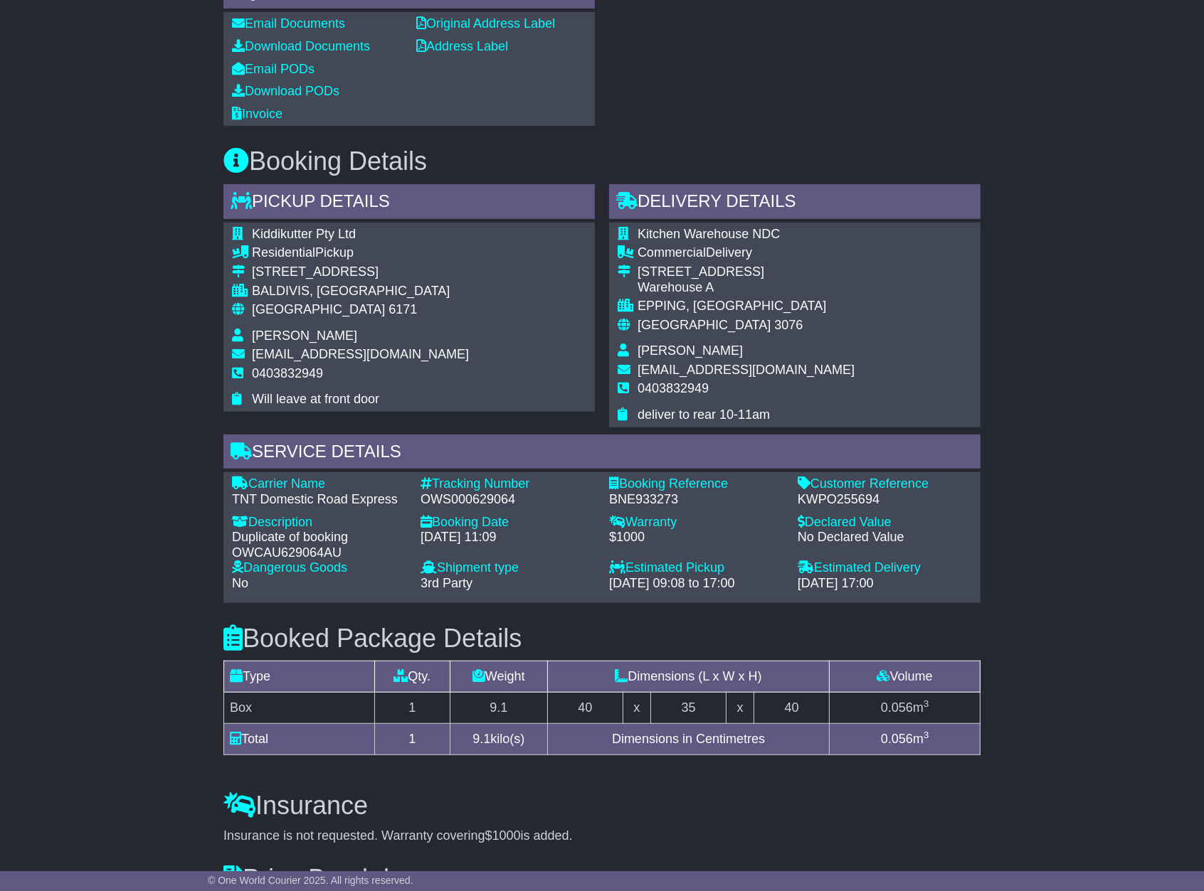
scroll to position [533, 0]
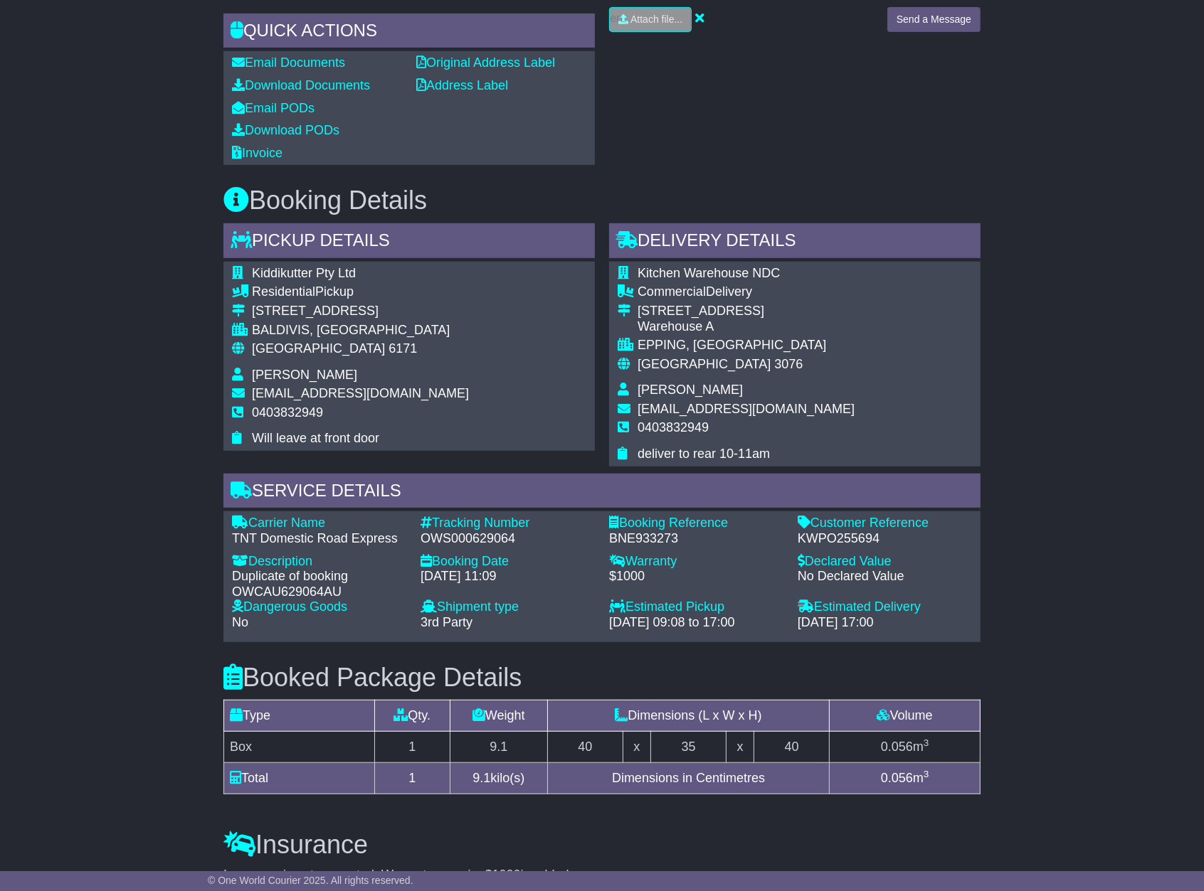
click at [79, 100] on div "Email Download Tracking Pricing Insurance" at bounding box center [602, 394] width 1204 height 1454
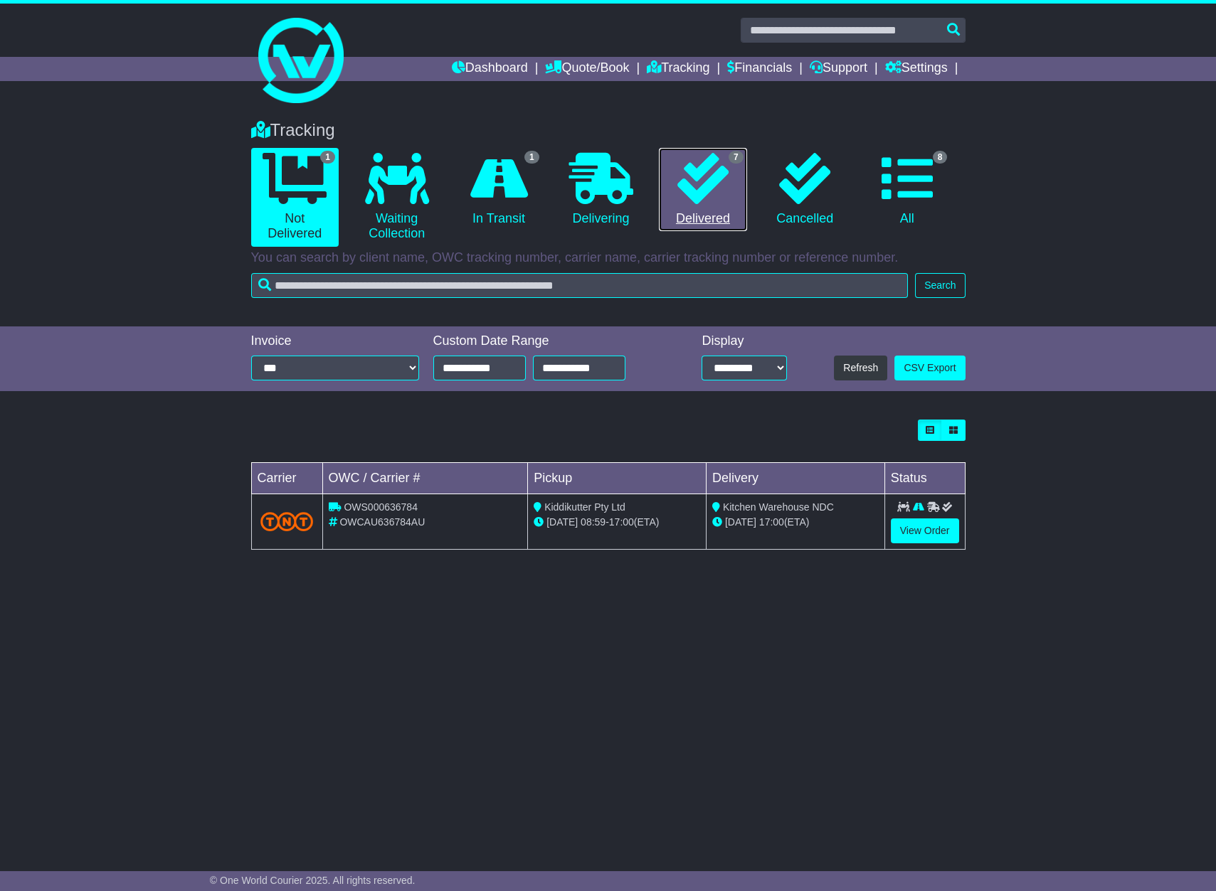
click at [709, 197] on icon at bounding box center [702, 178] width 51 height 51
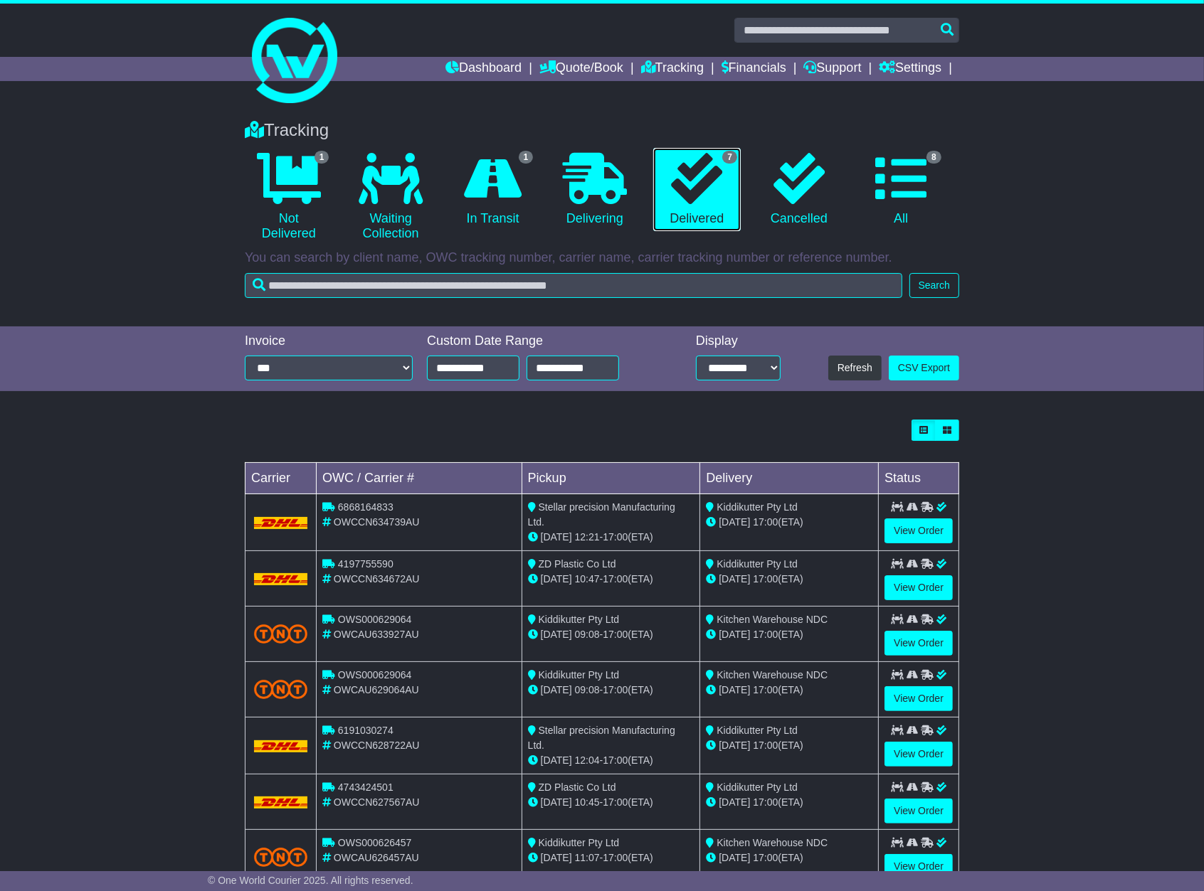
scroll to position [41, 0]
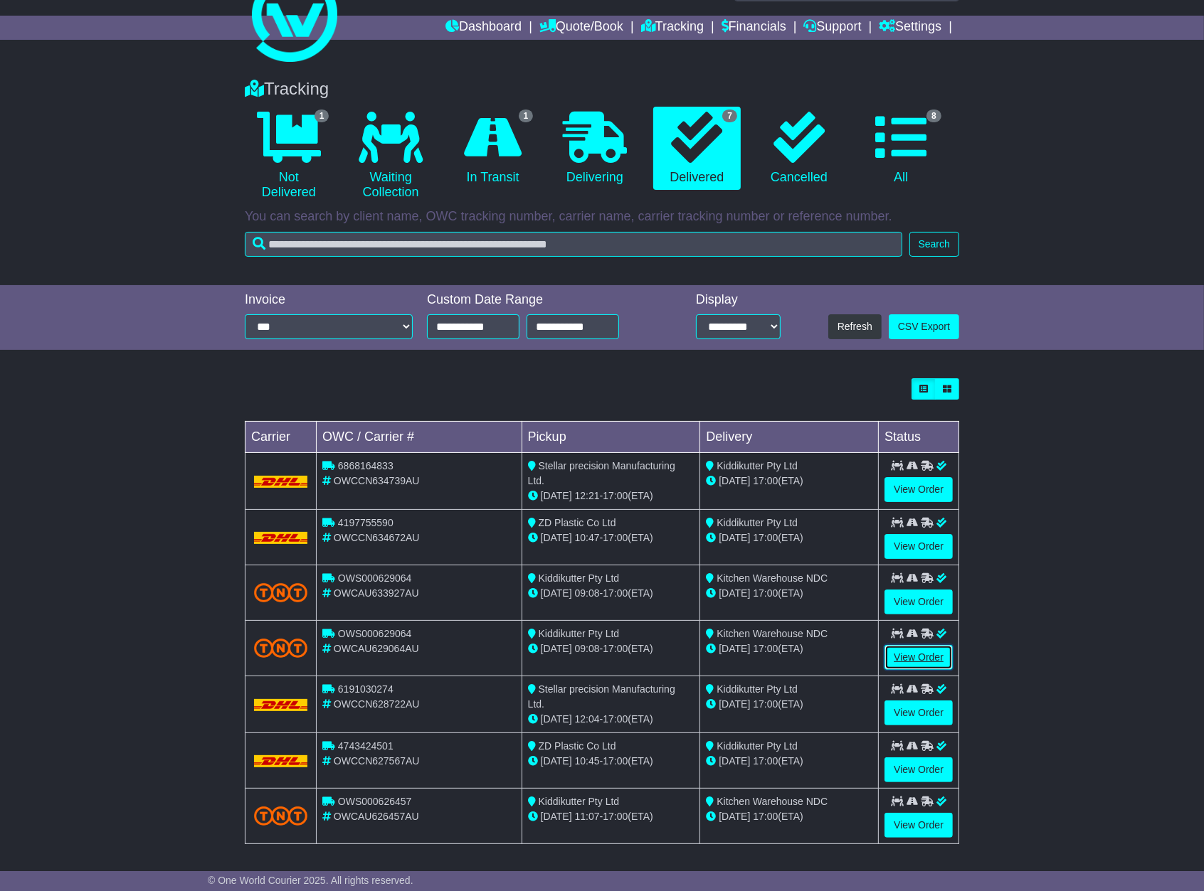
click at [923, 657] on link "View Order" at bounding box center [918, 657] width 68 height 25
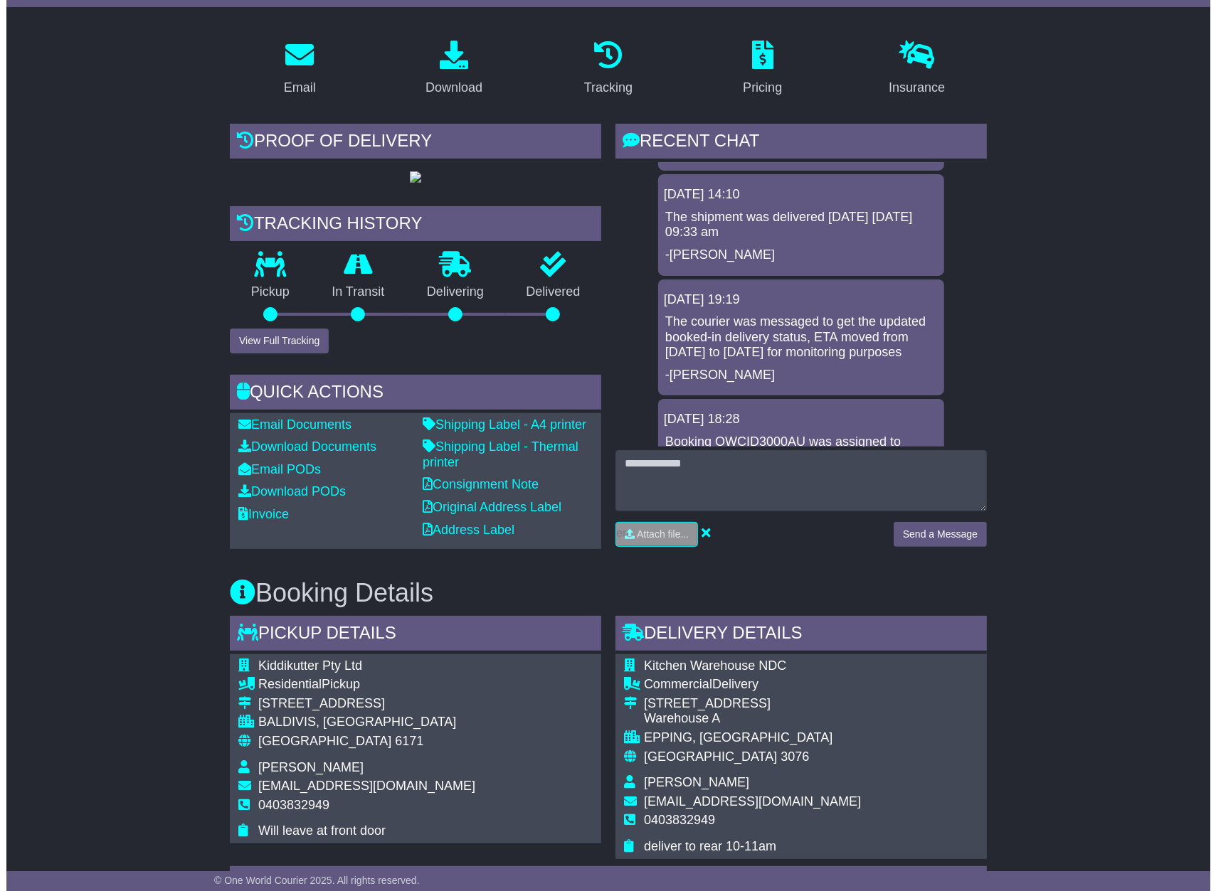
scroll to position [177, 0]
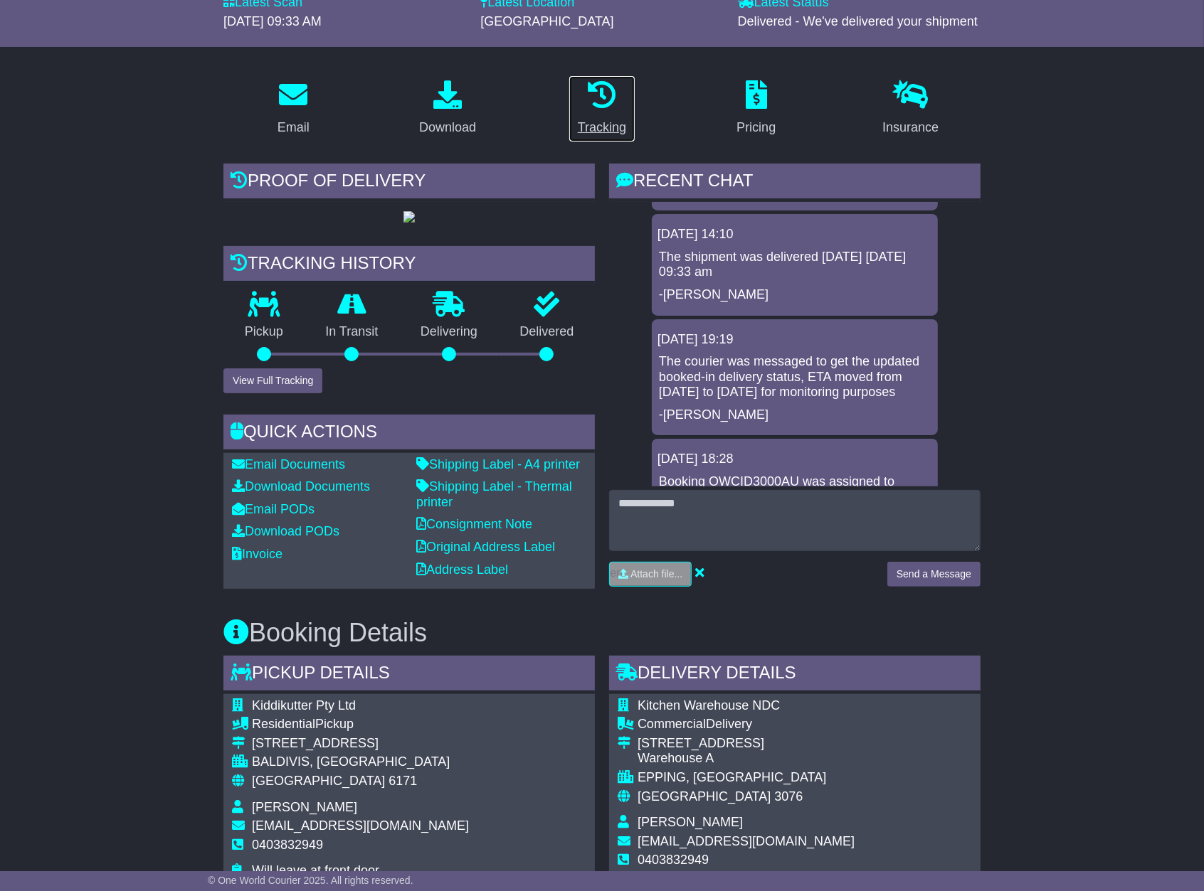
click at [594, 119] on div "Tracking" at bounding box center [602, 127] width 48 height 19
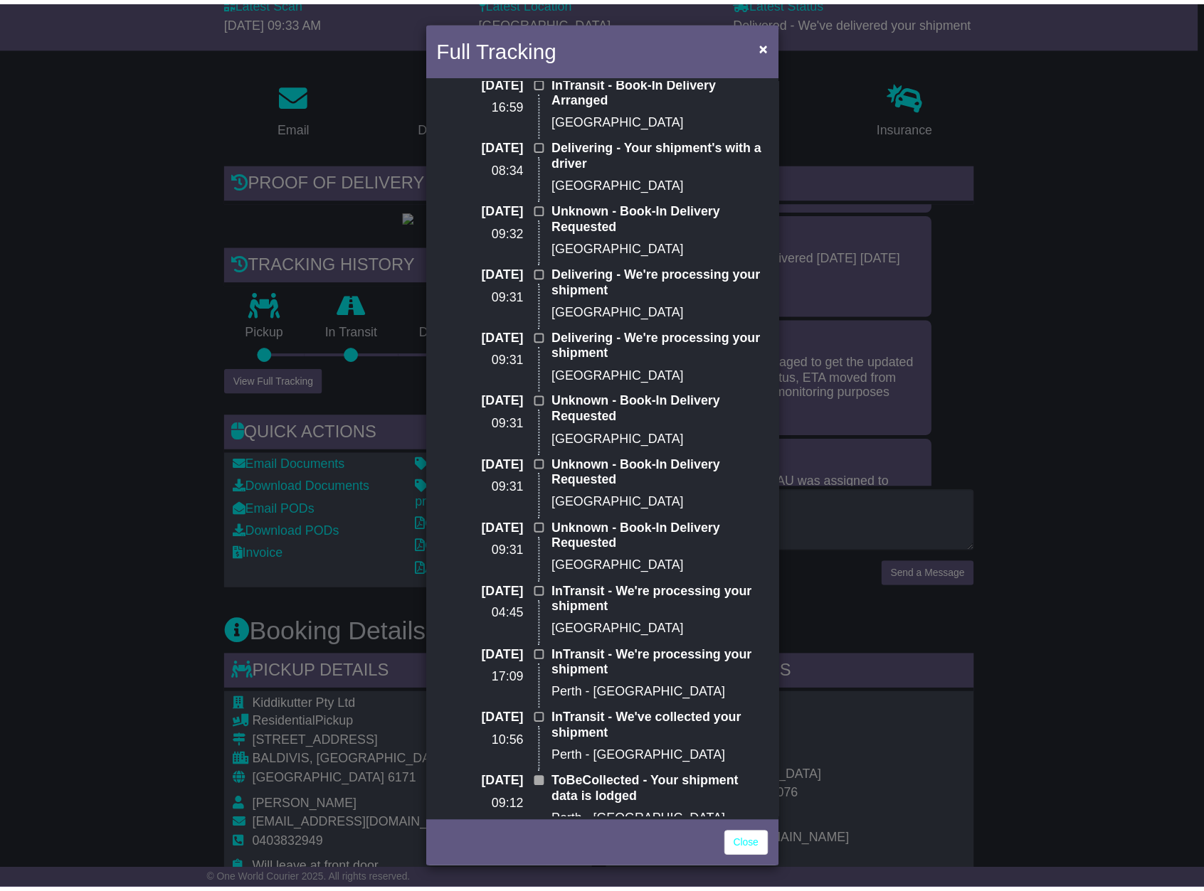
scroll to position [0, 0]
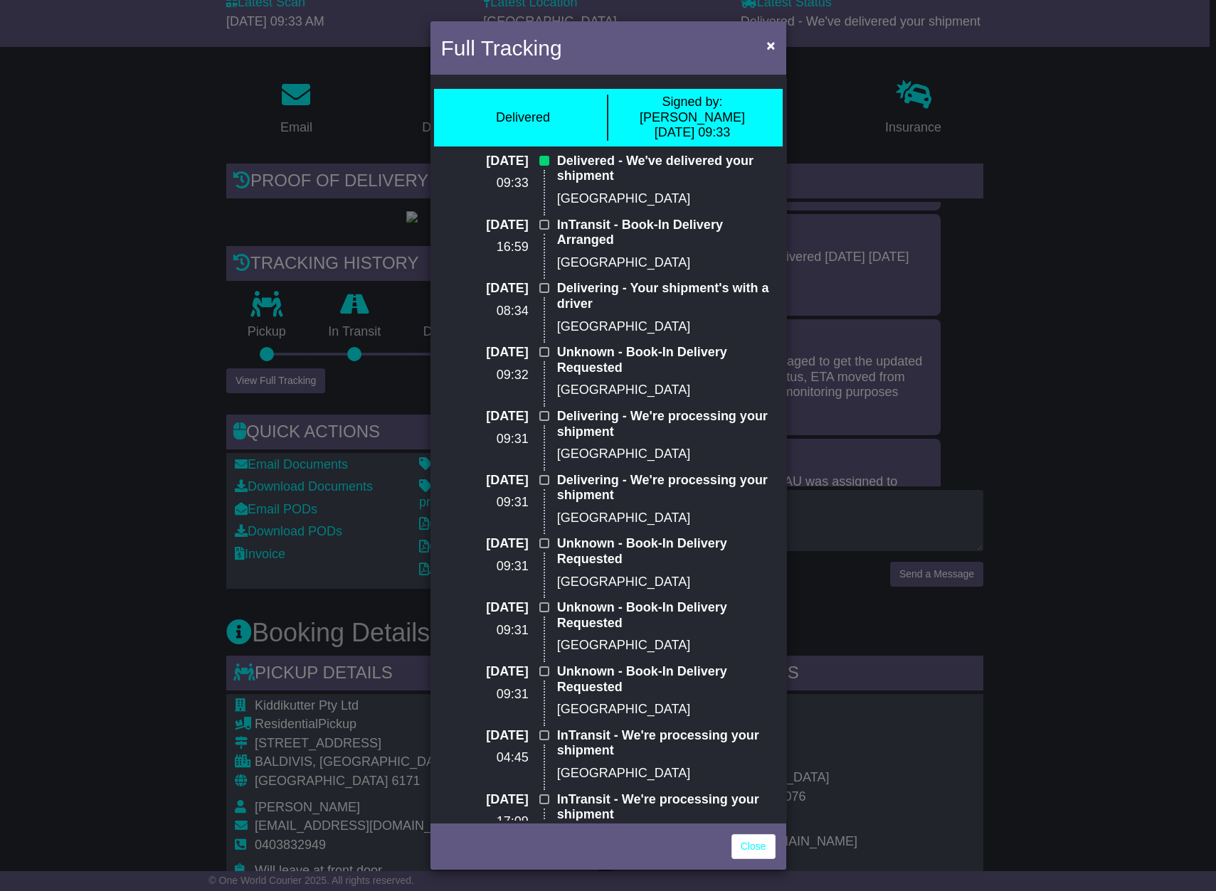
click at [1094, 157] on div "Full Tracking × Delivered Signed by: [PERSON_NAME] [DATE] 09:33 [DATE] 09:33 De…" at bounding box center [608, 445] width 1216 height 891
